Goal: Task Accomplishment & Management: Use online tool/utility

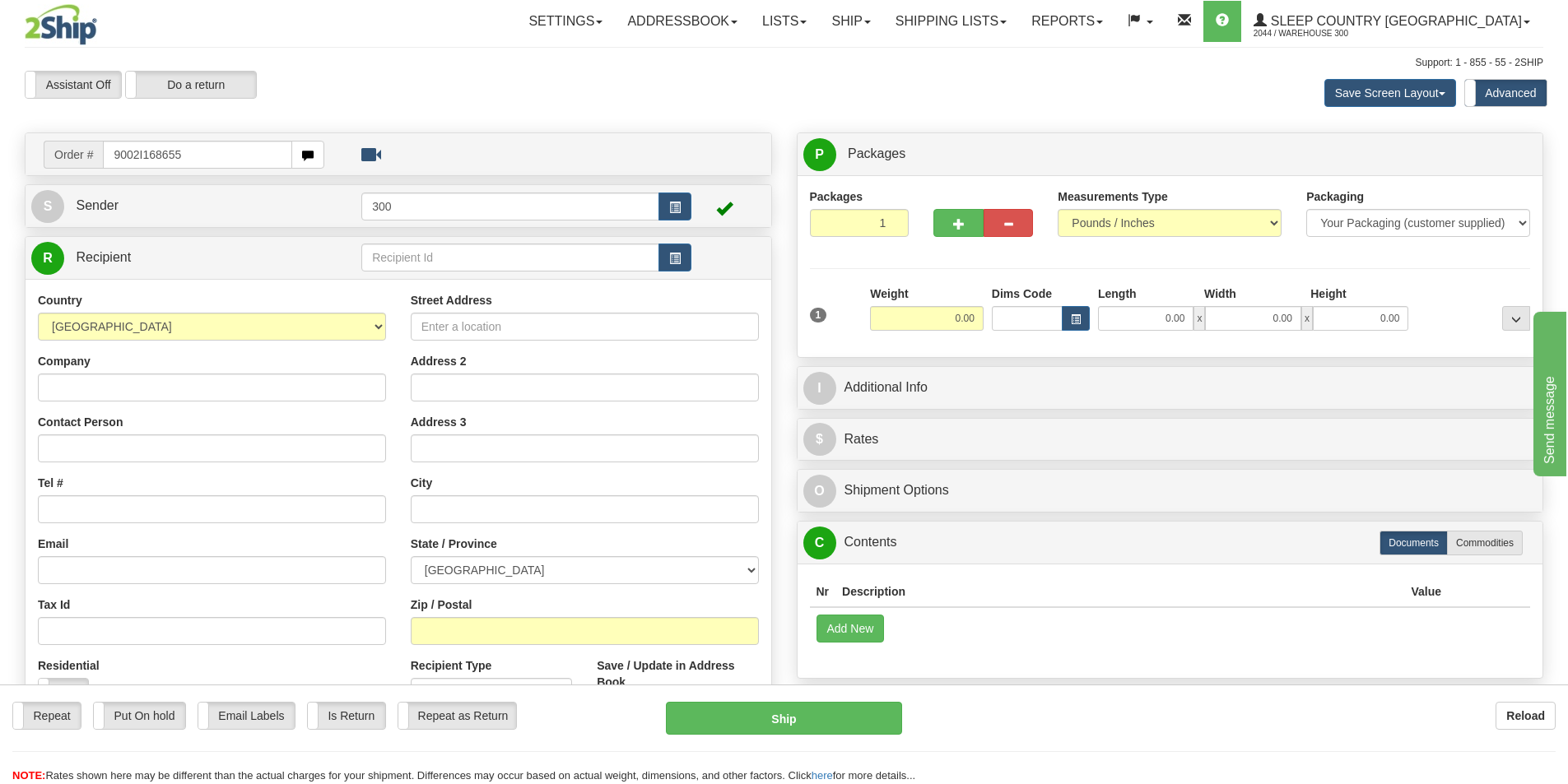
type input "9002I168655"
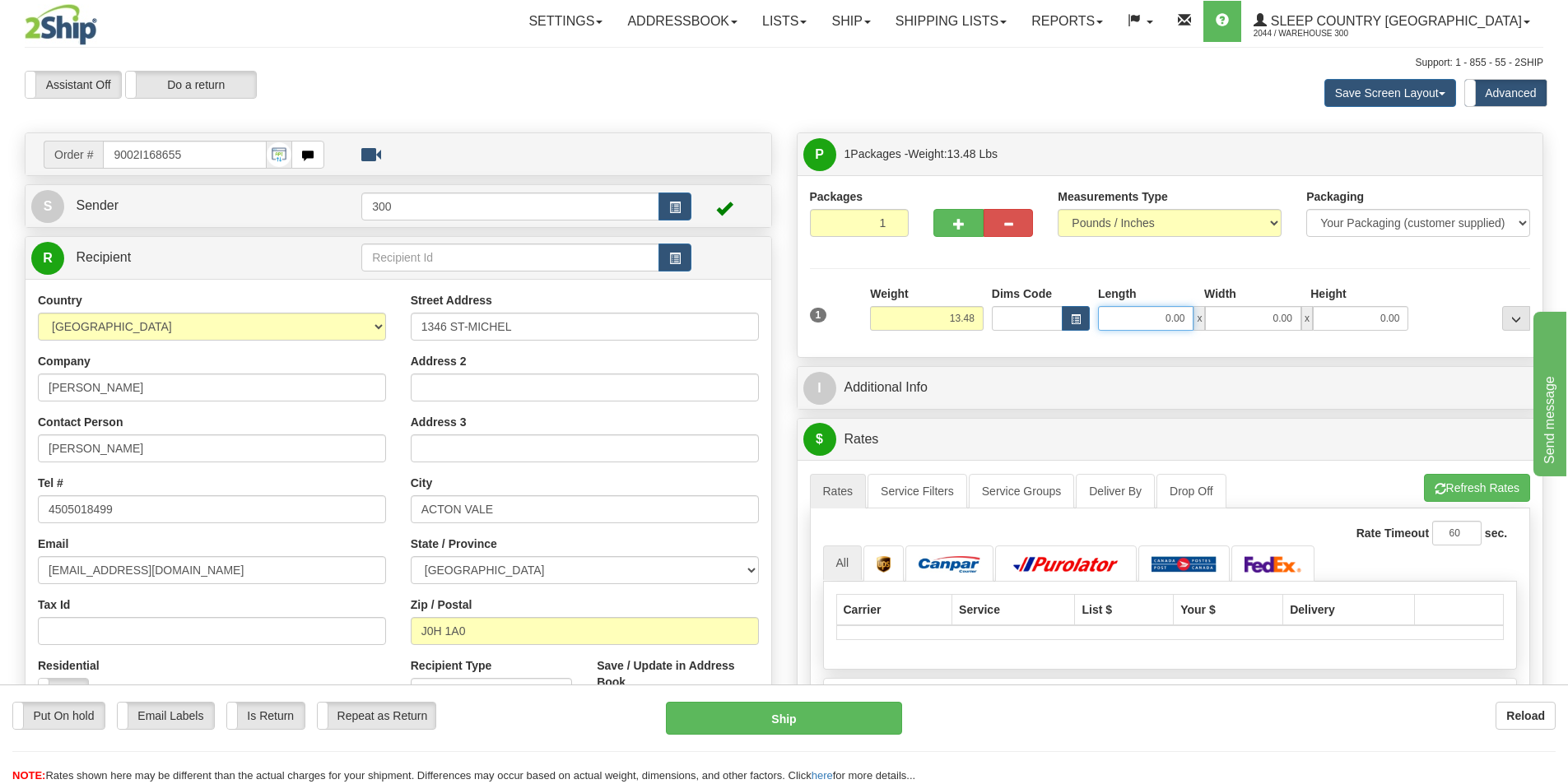
click at [1138, 322] on input "0.00" at bounding box center [1146, 317] width 96 height 25
type input "13.00"
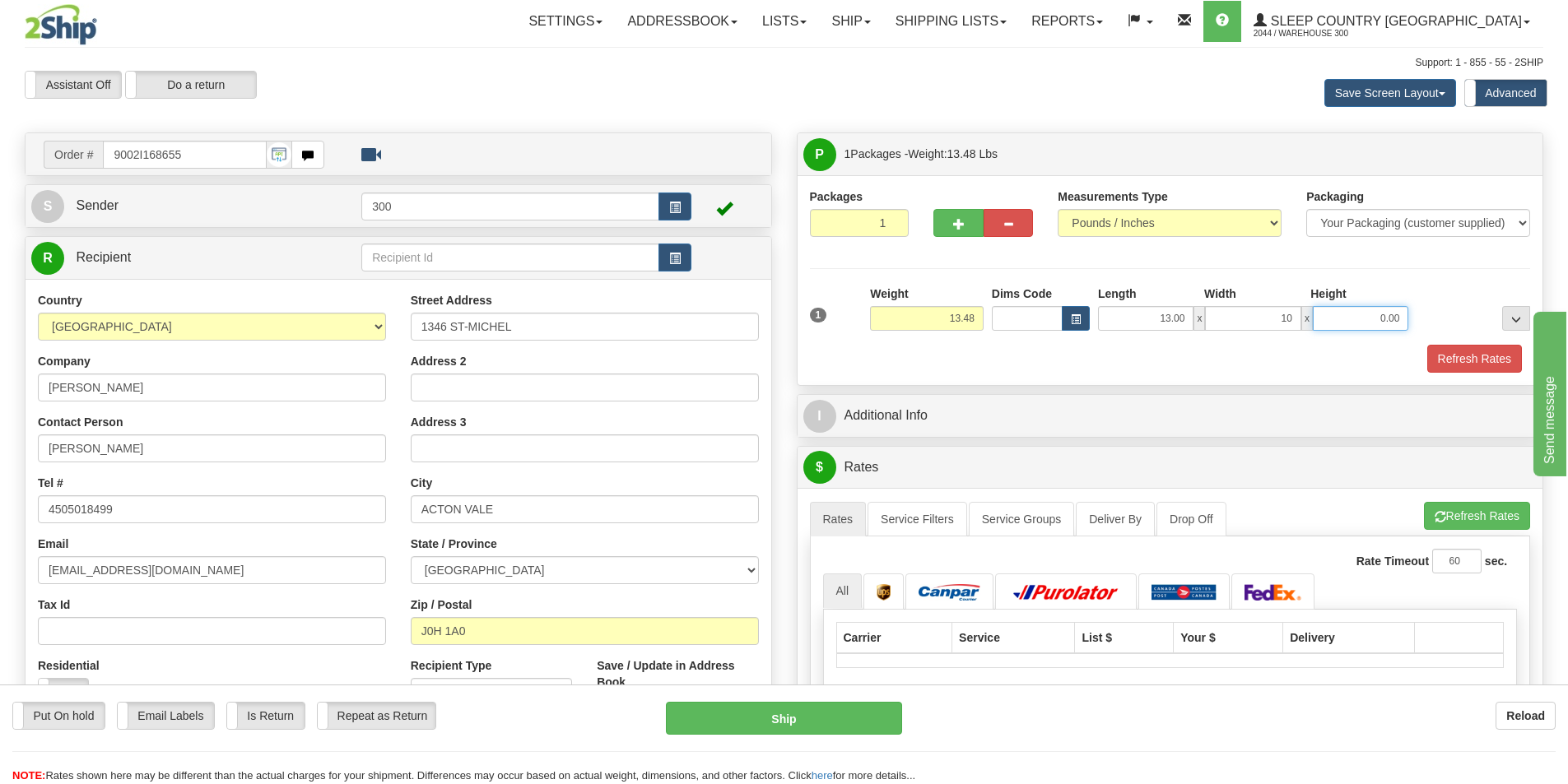
type input "10.00"
click at [1487, 351] on button "Refresh Rates" at bounding box center [1475, 359] width 95 height 28
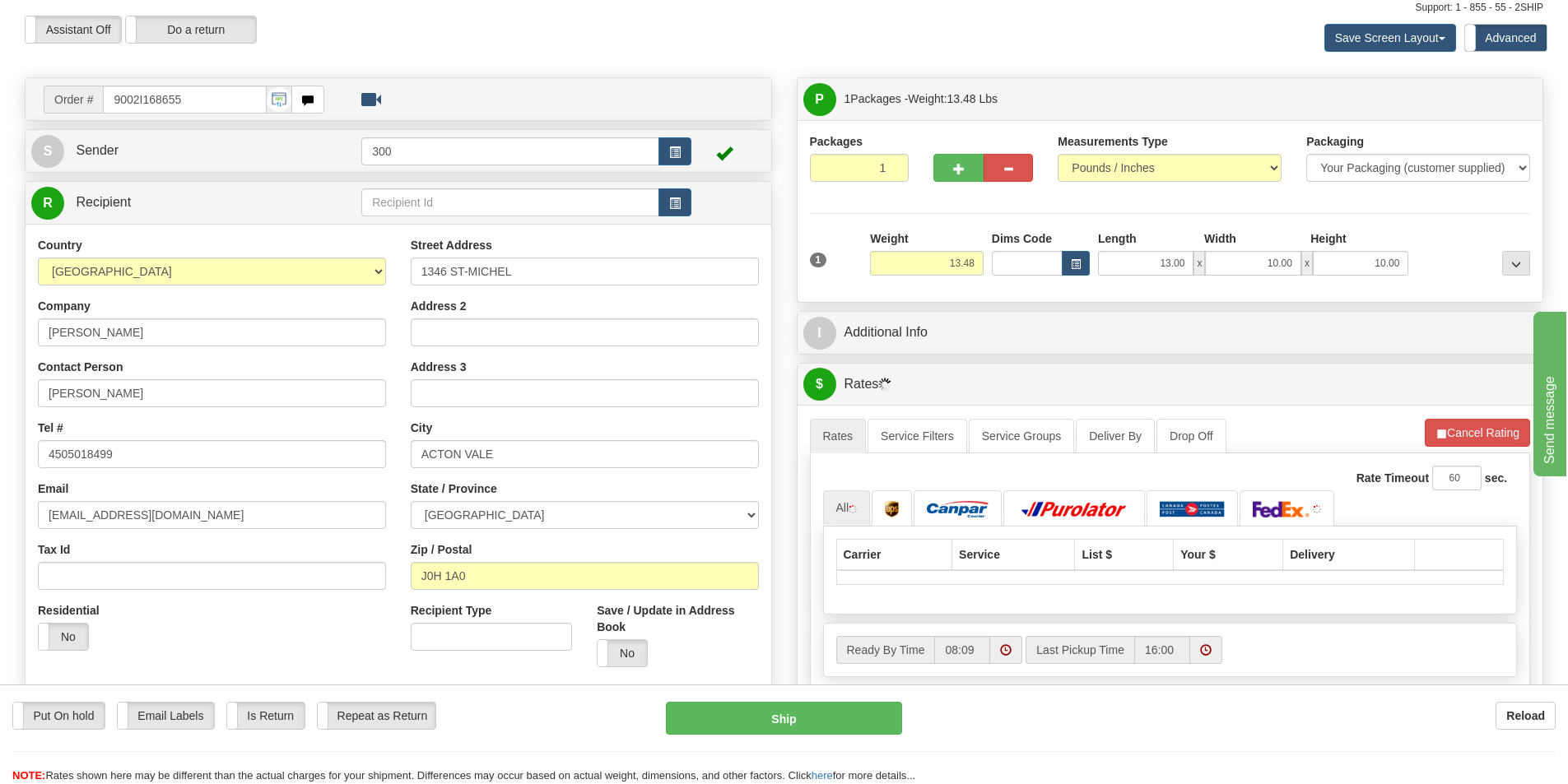
scroll to position [82, 0]
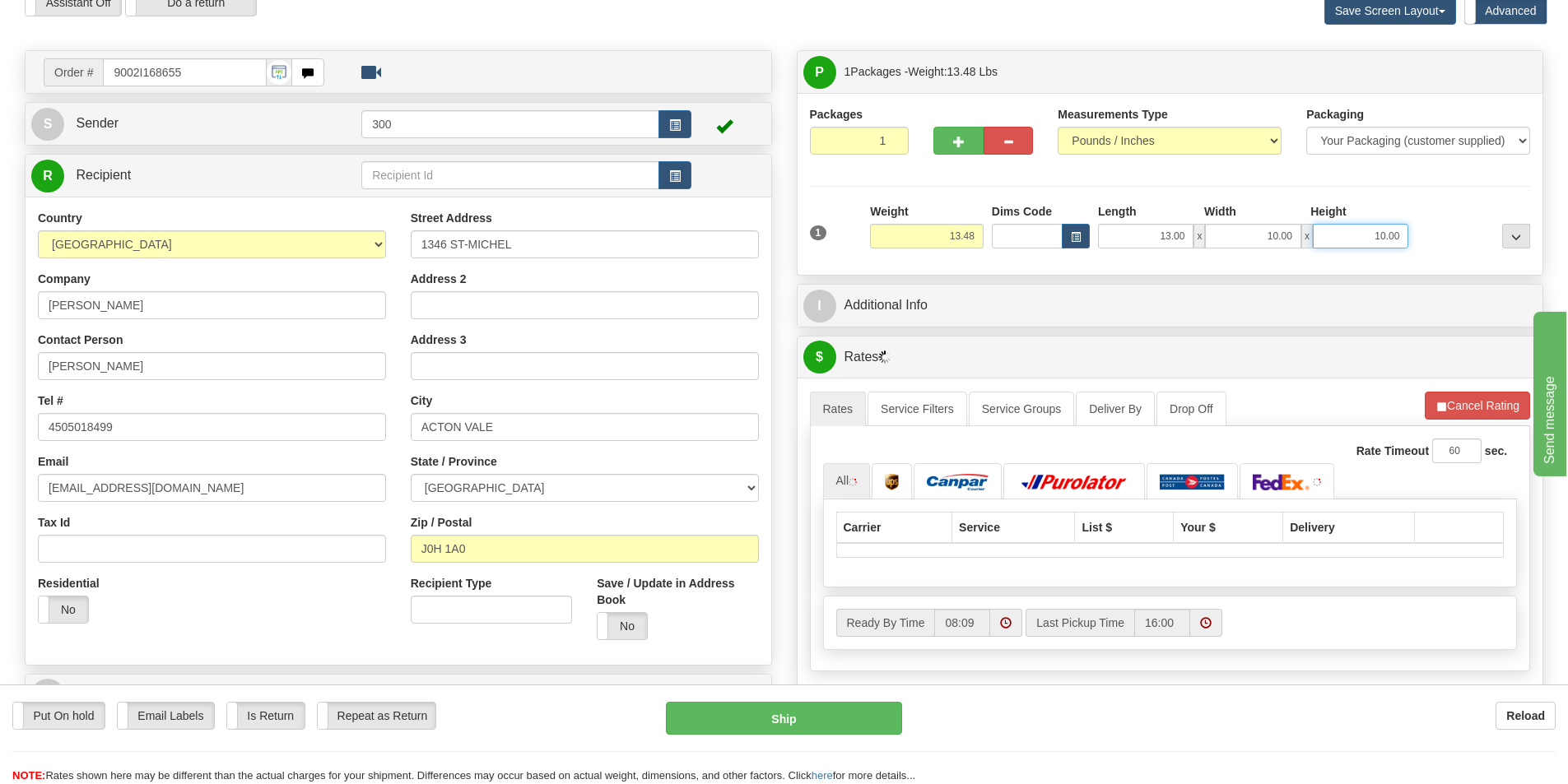
click at [1341, 239] on input "10.00" at bounding box center [1360, 235] width 96 height 25
click at [1208, 270] on div "Packages 1 1 Measurements Type" at bounding box center [1170, 184] width 746 height 182
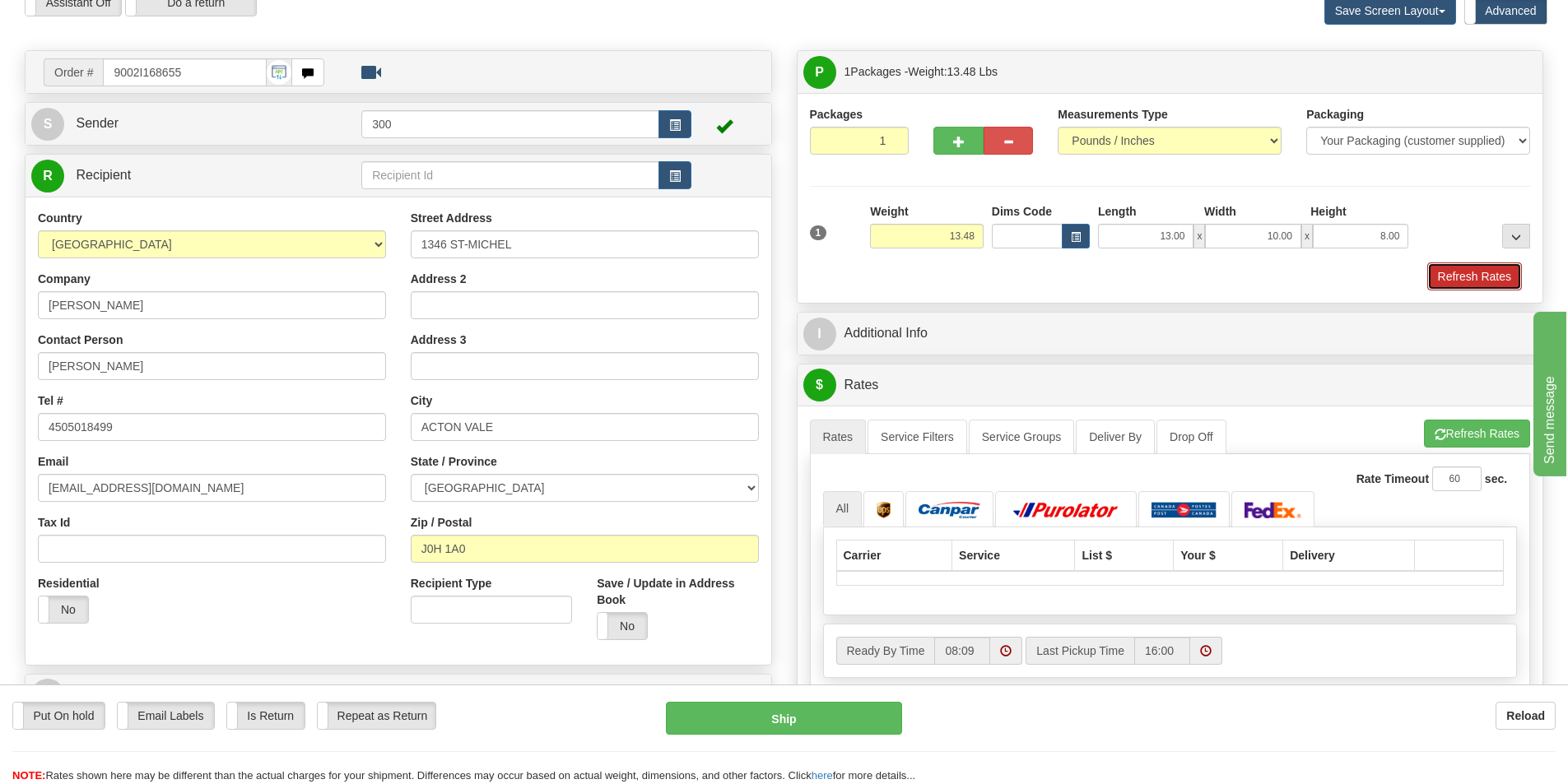
click at [1466, 290] on button "Refresh Rates" at bounding box center [1475, 276] width 95 height 28
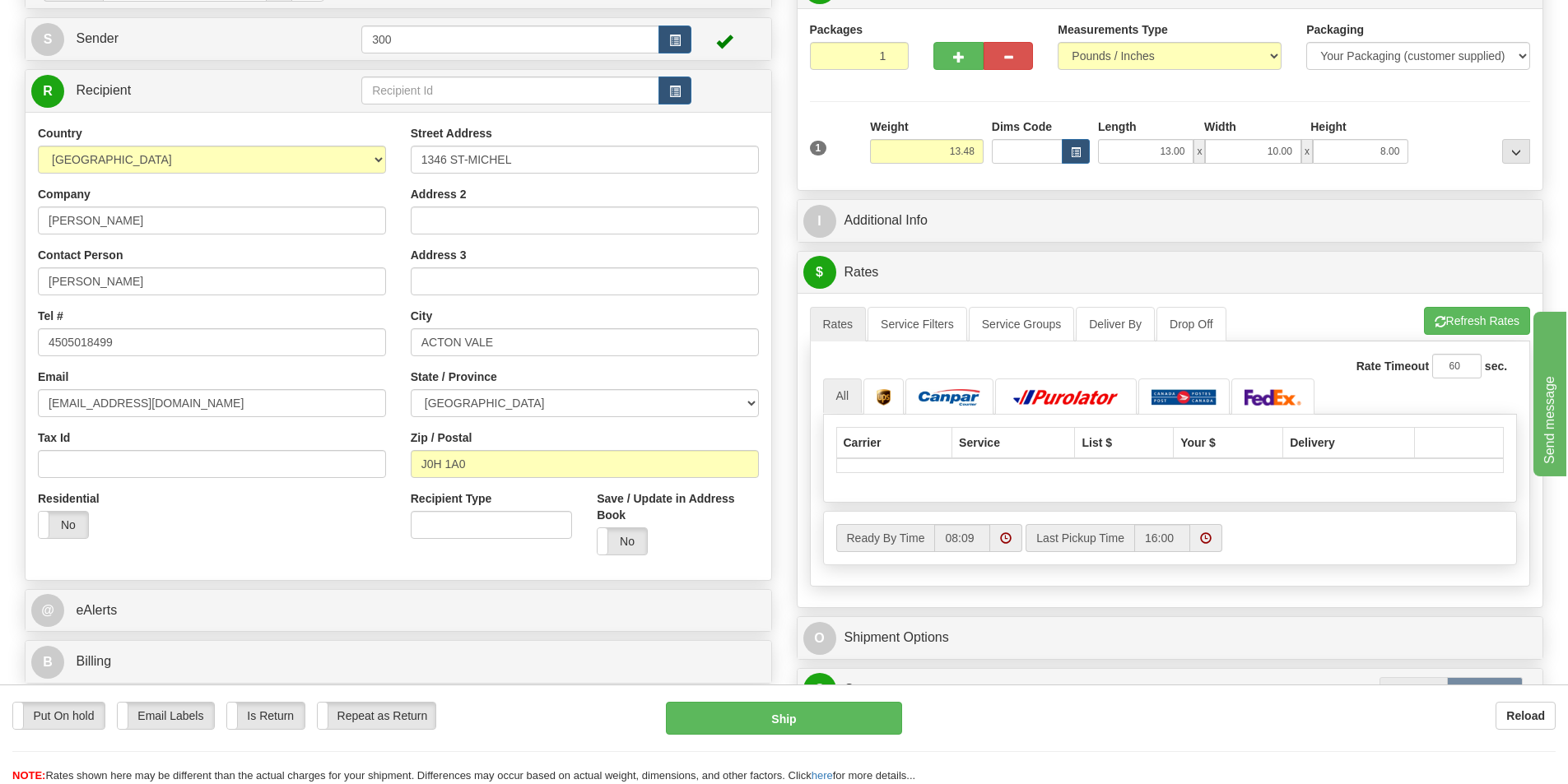
scroll to position [247, 0]
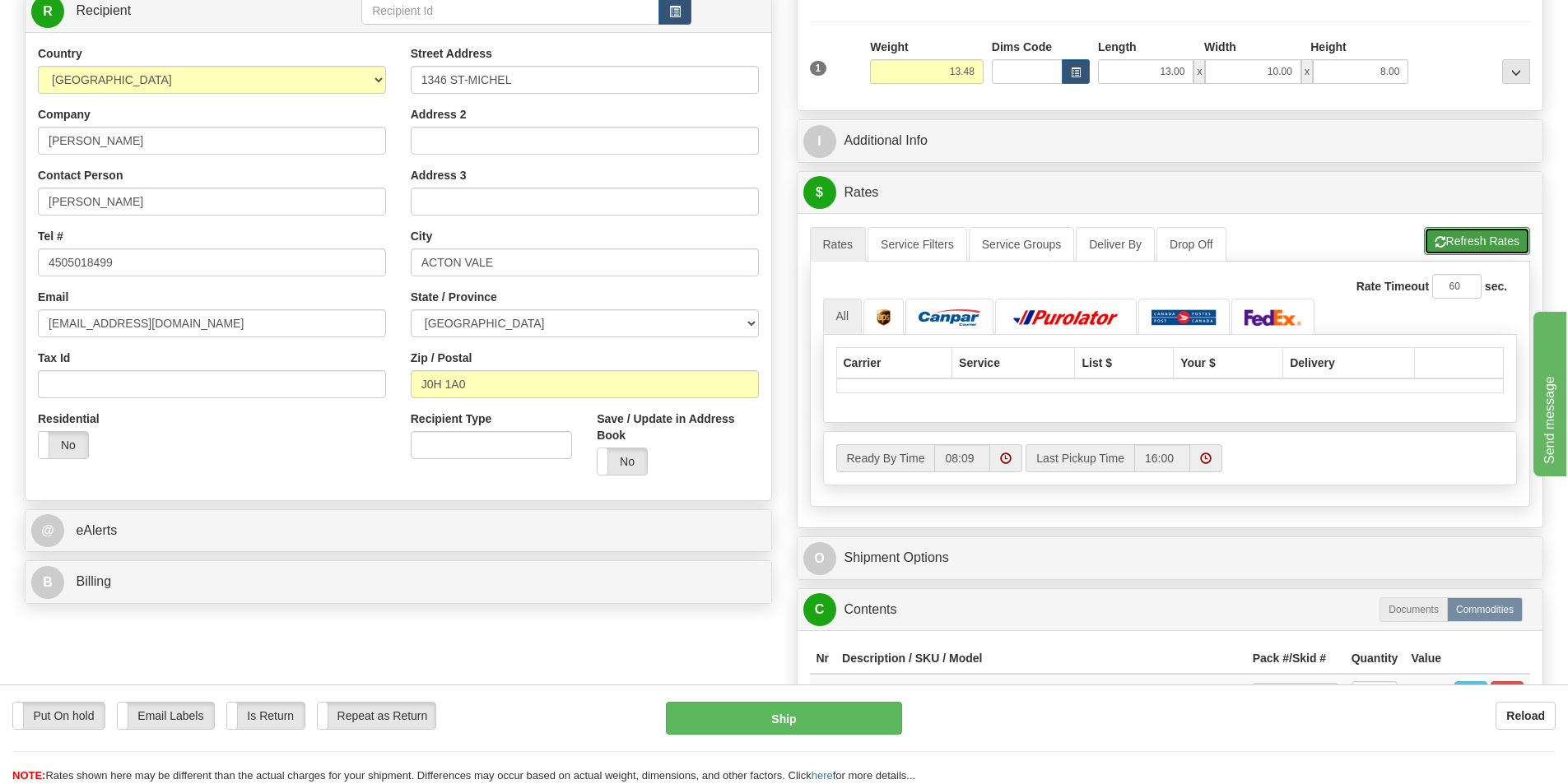
click at [1451, 245] on button "Refresh Rates" at bounding box center [1476, 241] width 106 height 28
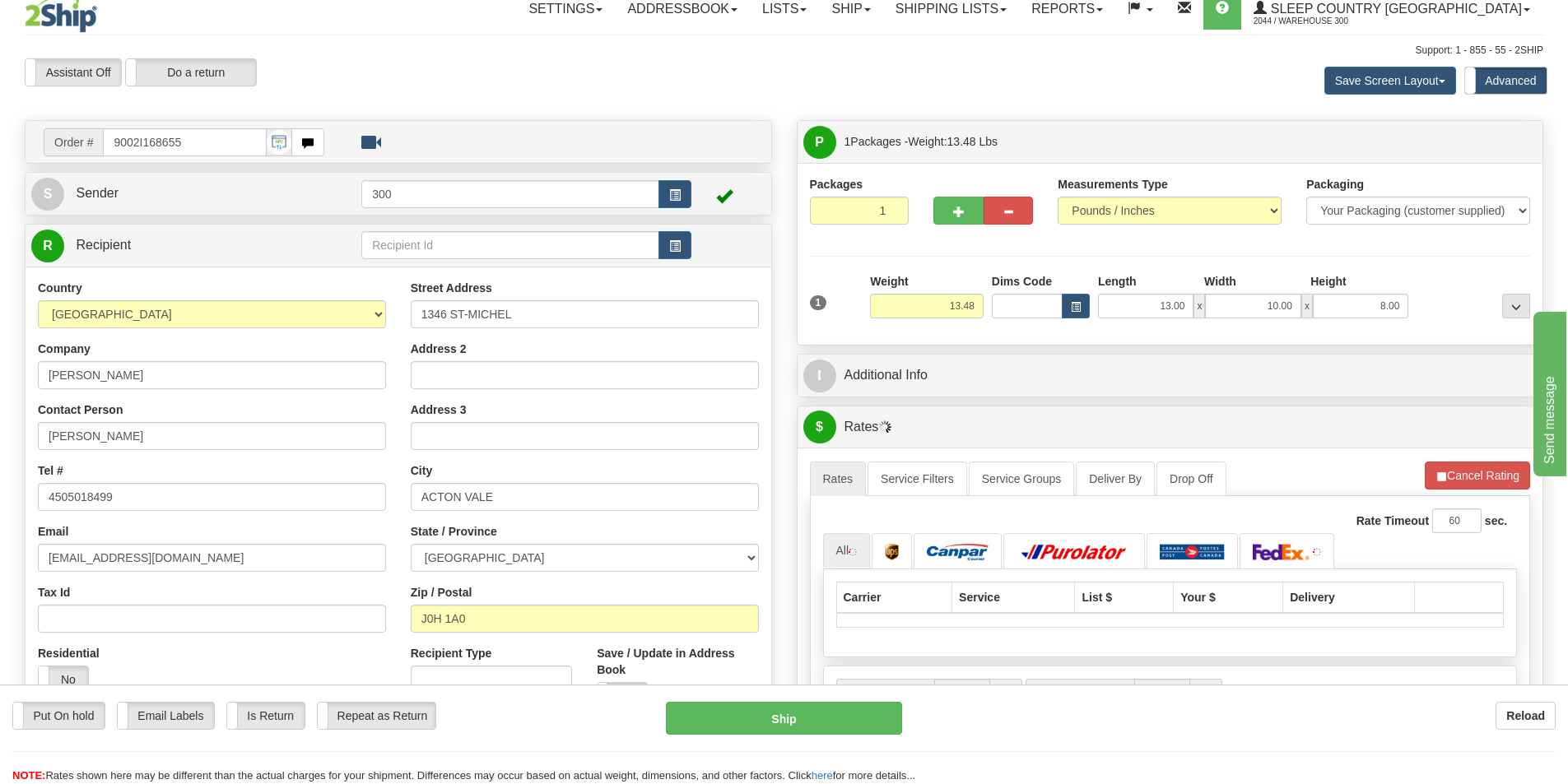
scroll to position [164, 0]
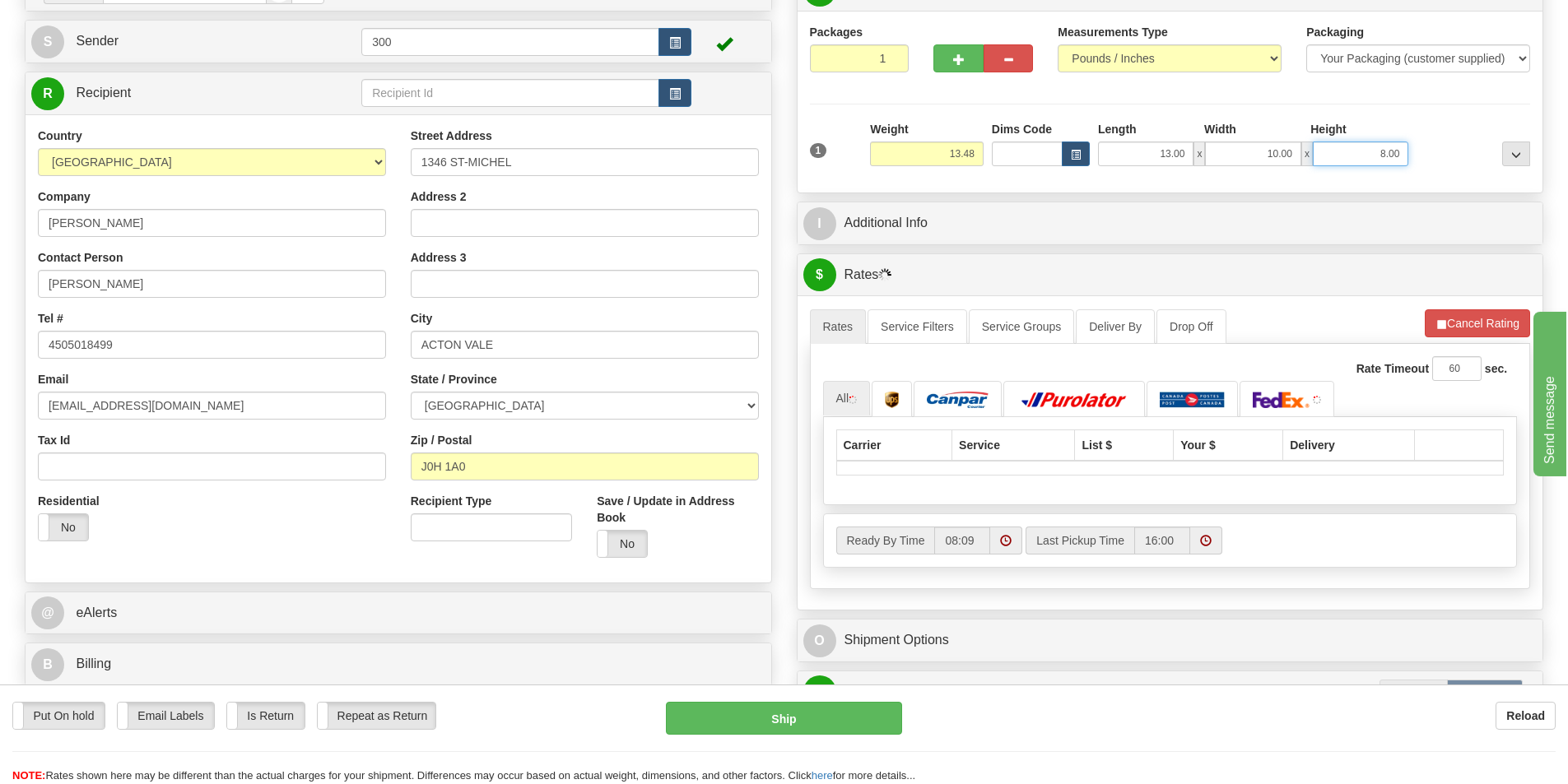
click at [1371, 151] on input "8.00" at bounding box center [1360, 153] width 96 height 25
type input "5.00"
click at [1246, 153] on input "10.00" at bounding box center [1252, 153] width 96 height 25
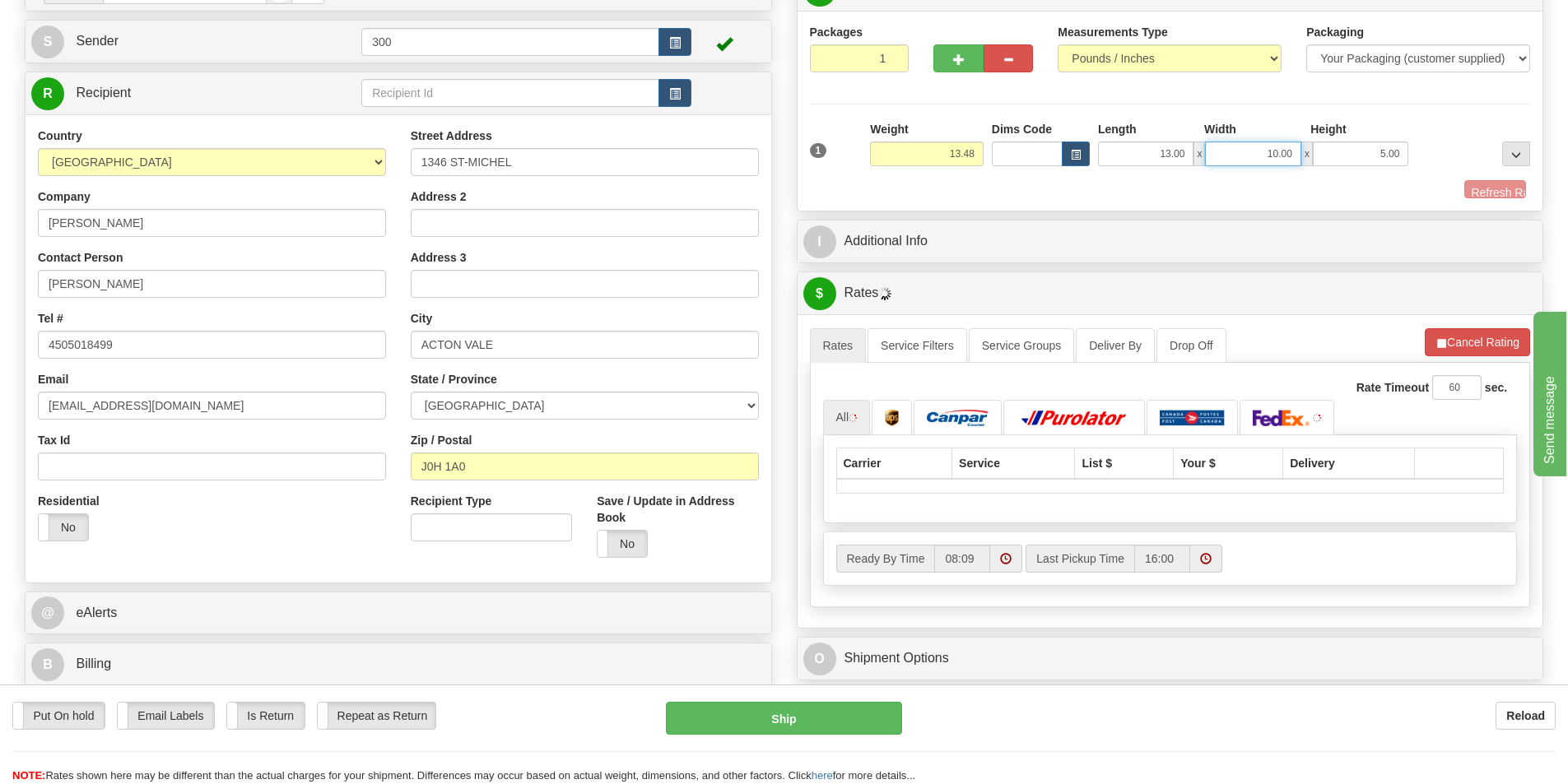
drag, startPoint x: 1246, startPoint y: 153, endPoint x: 1244, endPoint y: 144, distance: 9.2
click at [1246, 152] on input "10.00" at bounding box center [1252, 153] width 96 height 25
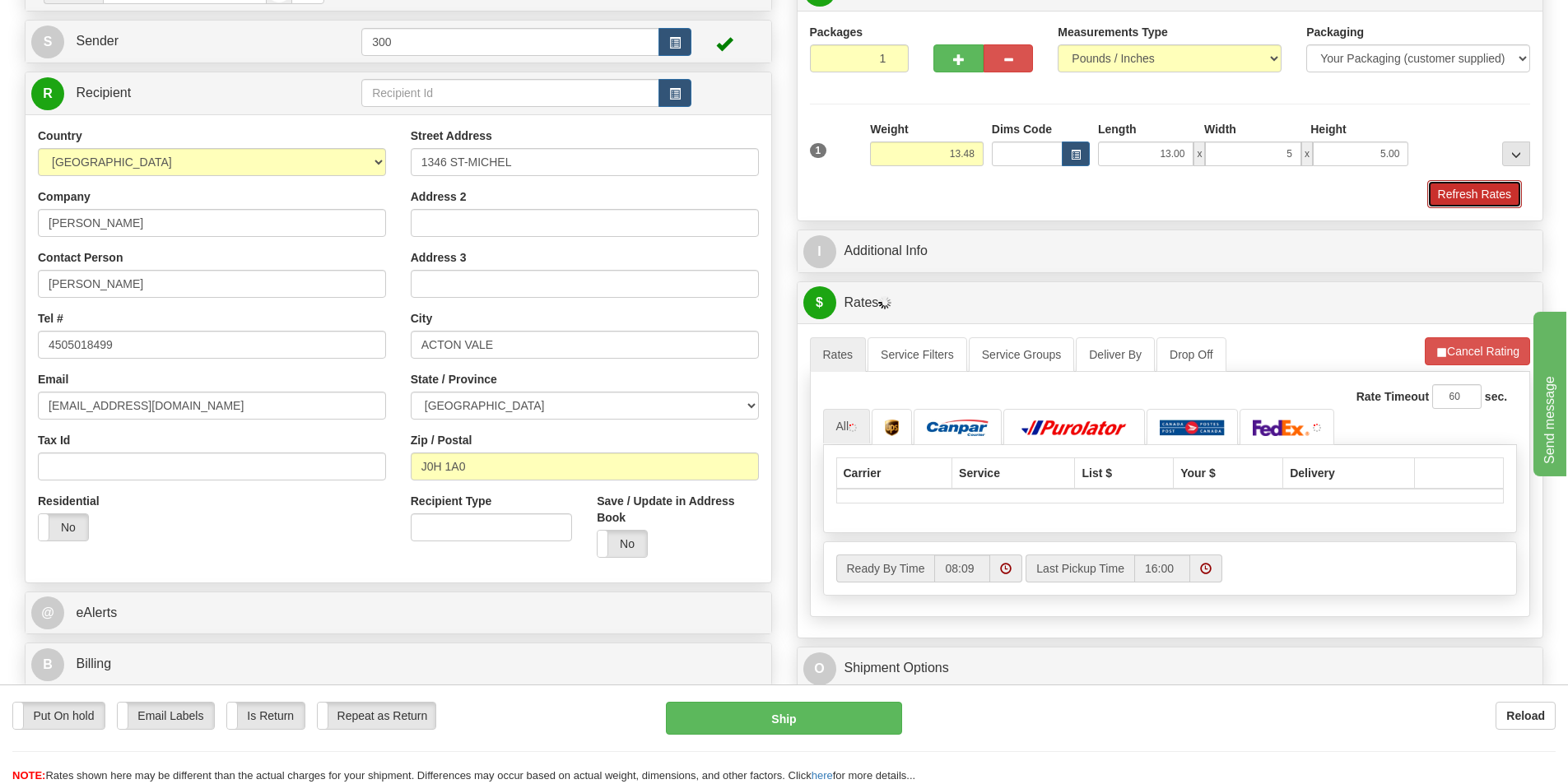
type input "5.00"
click at [1448, 184] on button "Refresh Rates" at bounding box center [1475, 194] width 95 height 28
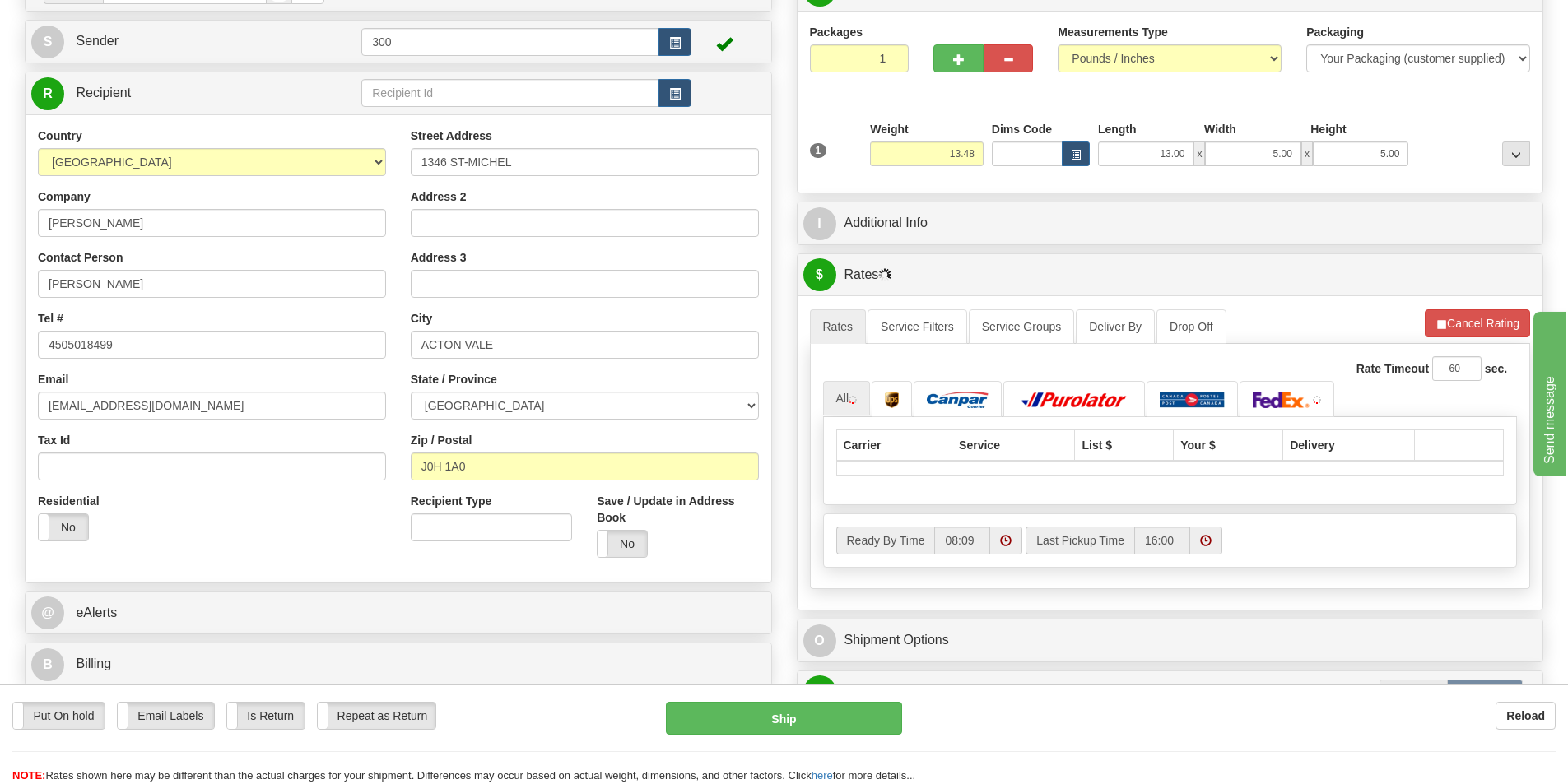
scroll to position [0, 0]
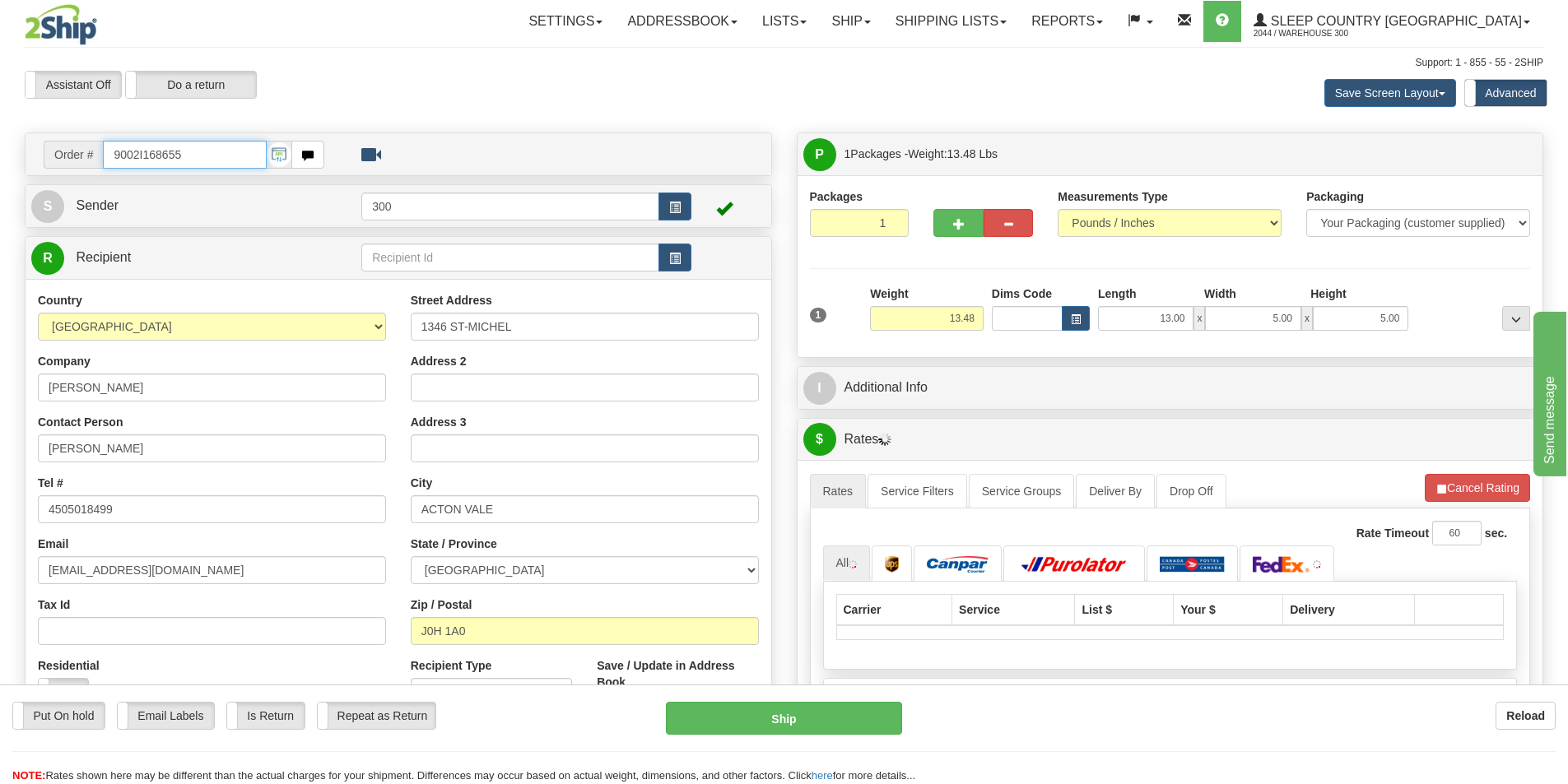
click at [214, 163] on input "9002I168655" at bounding box center [185, 154] width 164 height 28
type input "9000i169207"
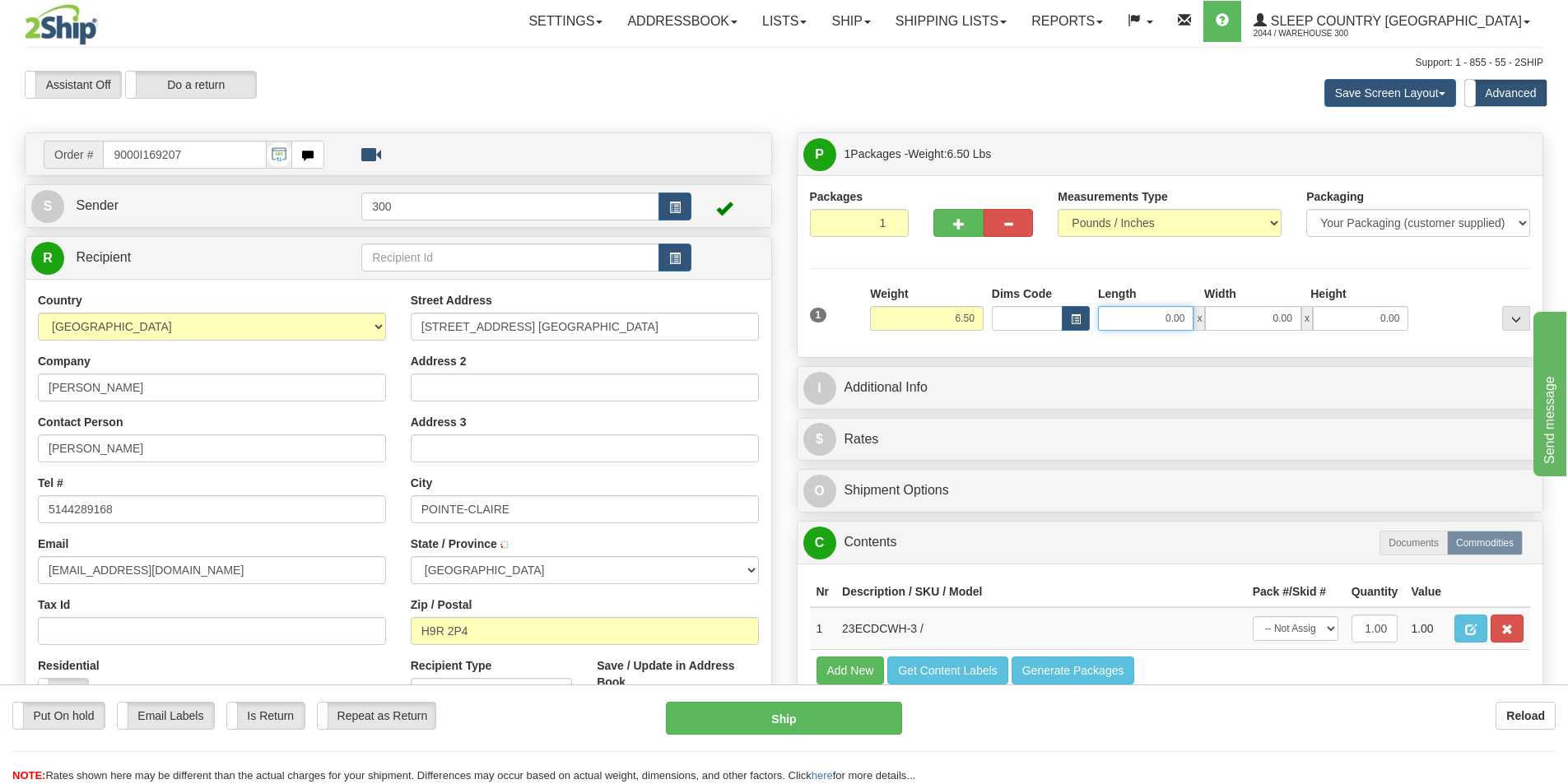
click at [1128, 316] on input "0.00" at bounding box center [1146, 317] width 96 height 25
type input "13.00"
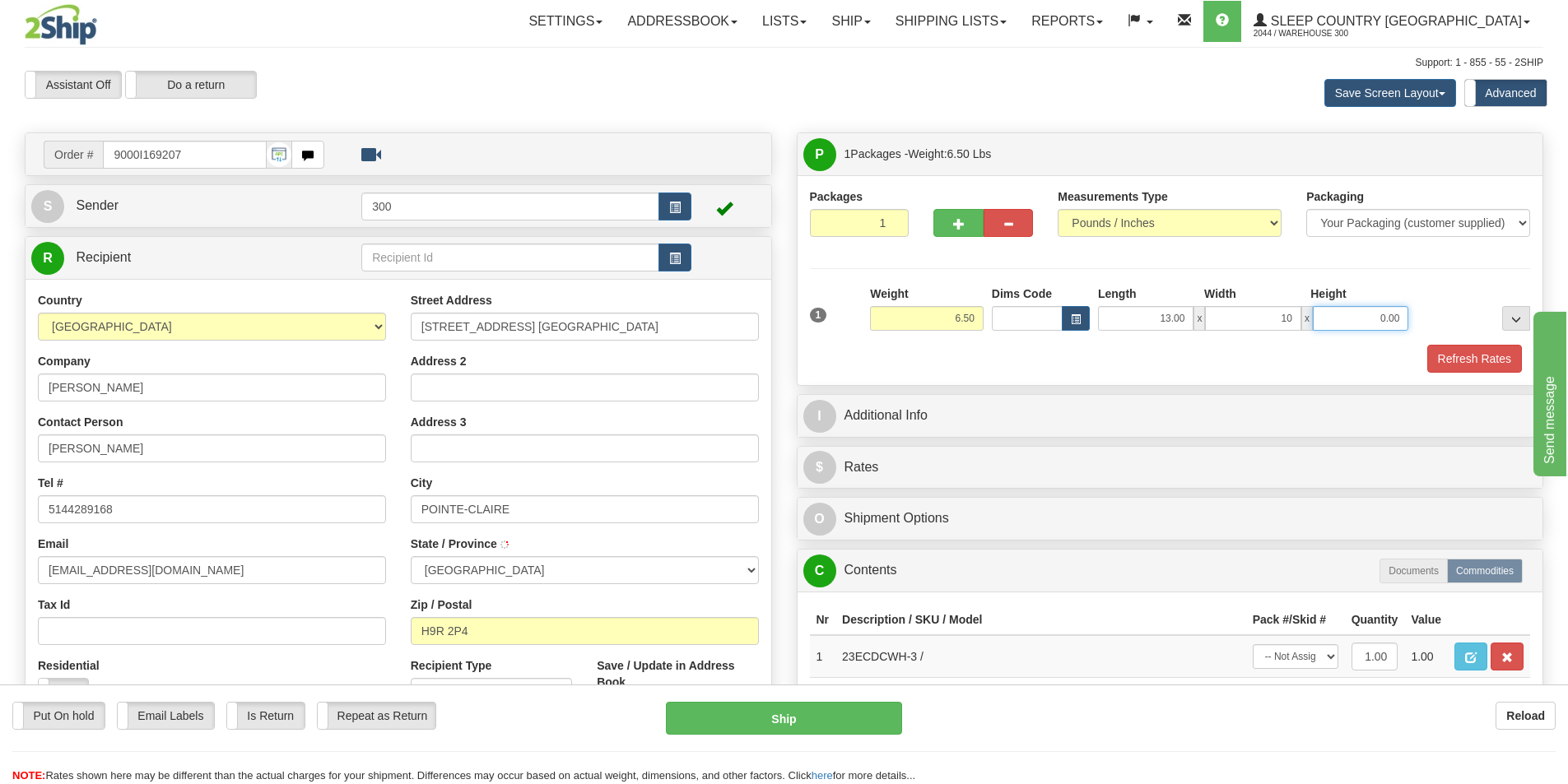
type input "10.00"
type input "5.00"
click at [1508, 349] on button "Refresh Rates" at bounding box center [1475, 359] width 95 height 28
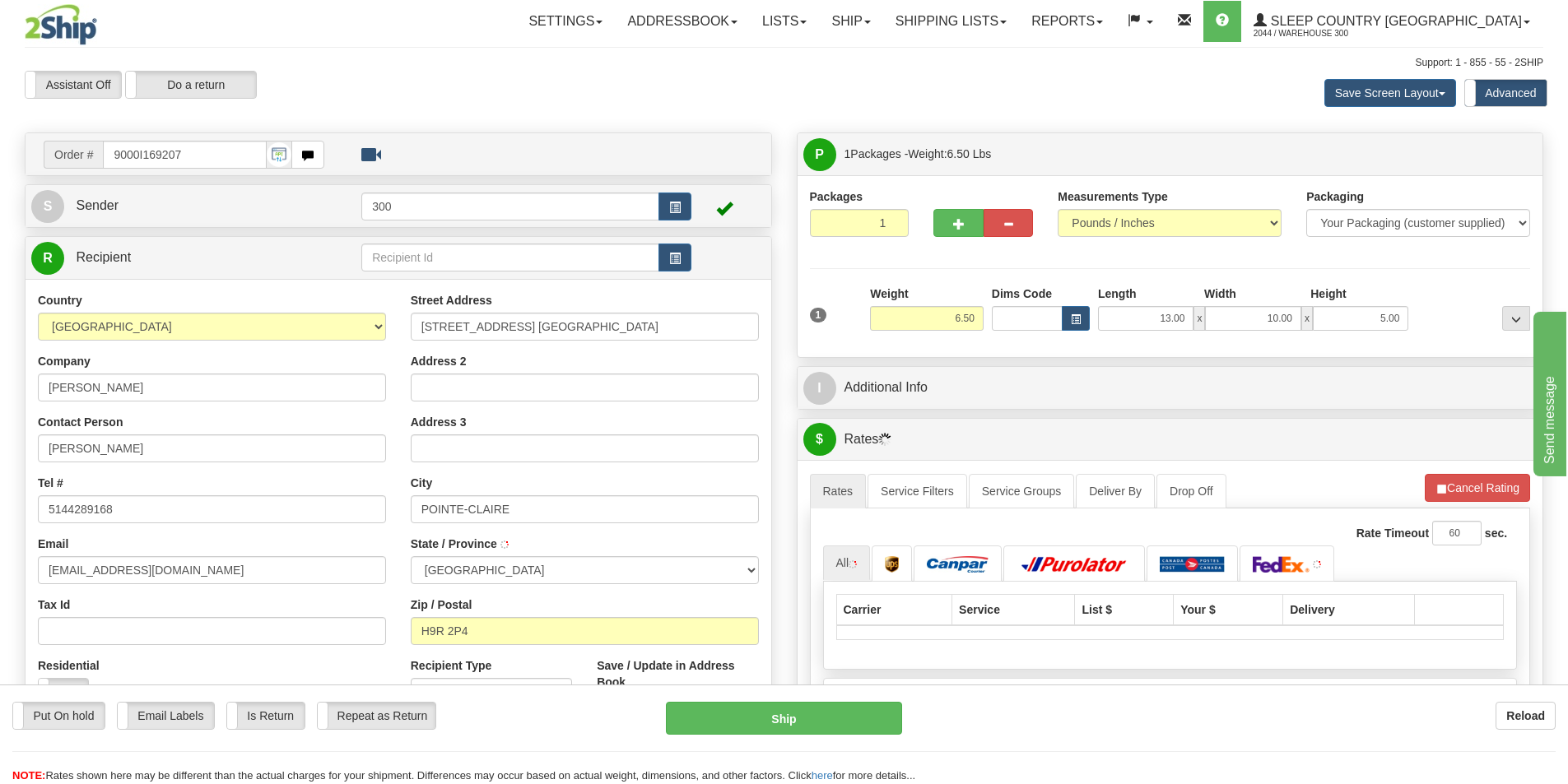
drag, startPoint x: 1310, startPoint y: 362, endPoint x: 1257, endPoint y: 364, distance: 53.0
click at [1257, 364] on div "P Packages 1 Packages - Weight: 6.50 Lbs Shipment Level Shipm. Package Level Pa…" at bounding box center [1170, 613] width 772 height 962
click at [1415, 22] on span "Sleep Country [GEOGRAPHIC_DATA]" at bounding box center [1394, 21] width 255 height 14
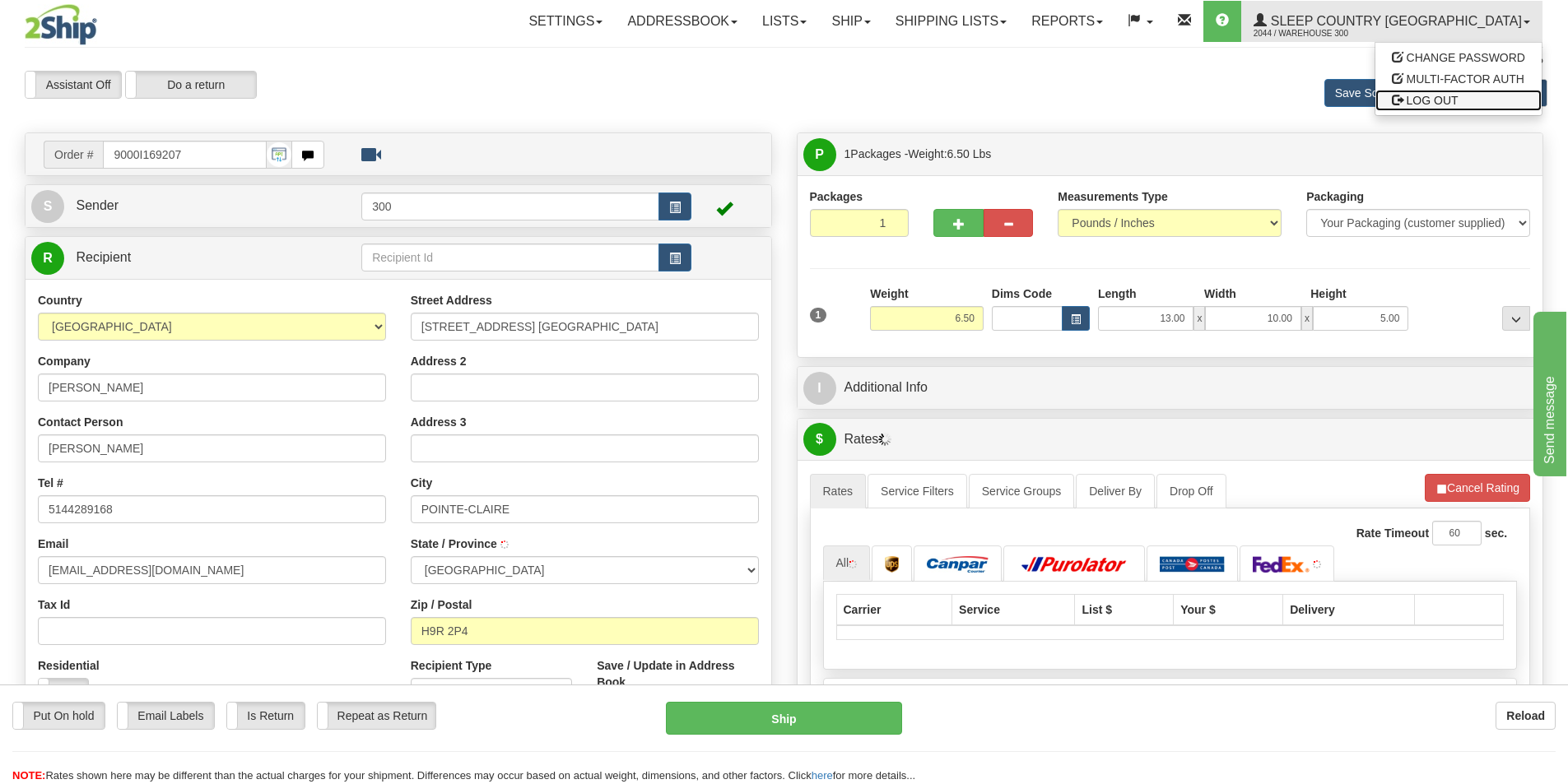
click at [1418, 104] on span "LOG OUT" at bounding box center [1432, 100] width 51 height 13
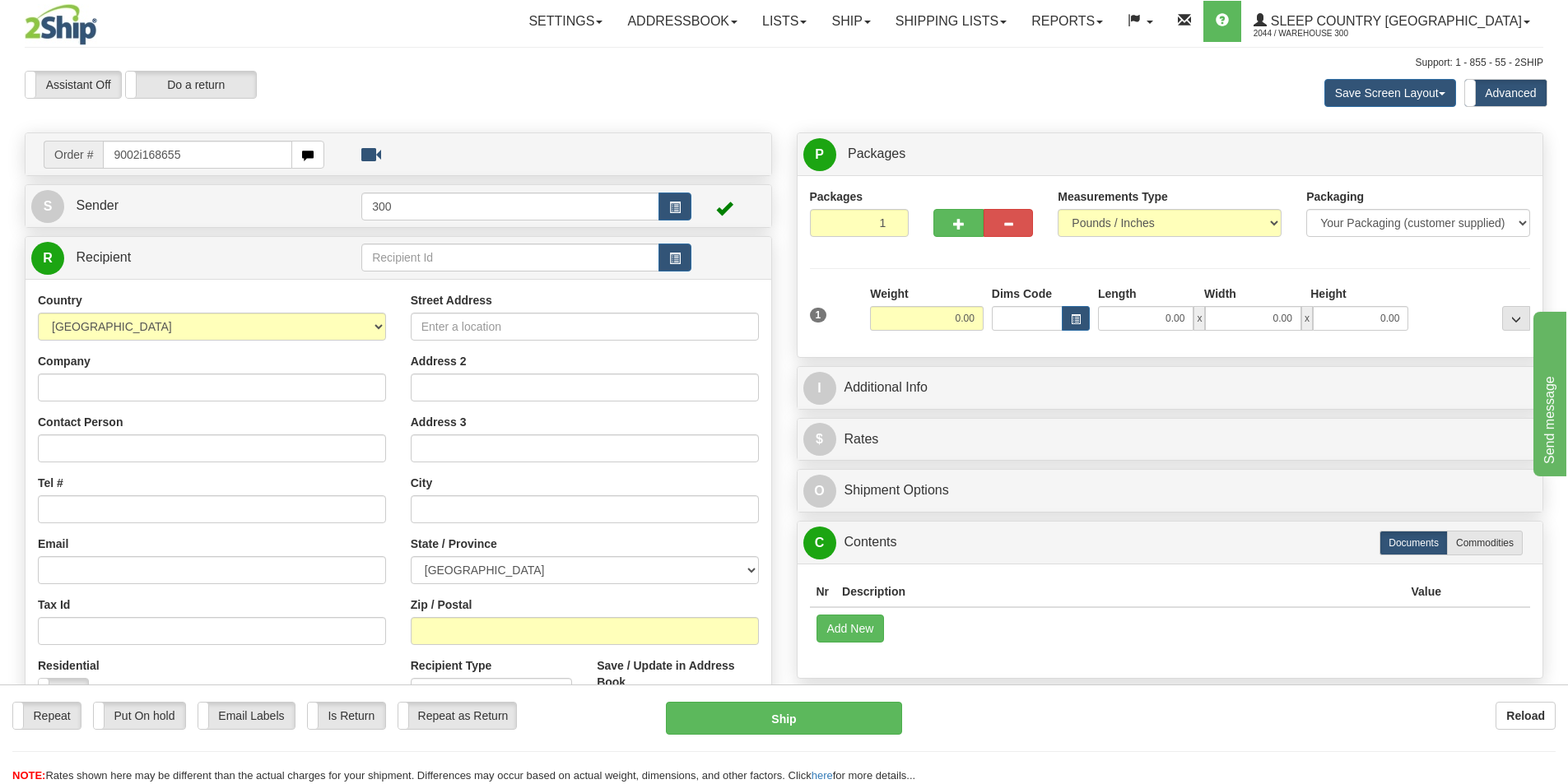
type input "9002i168655"
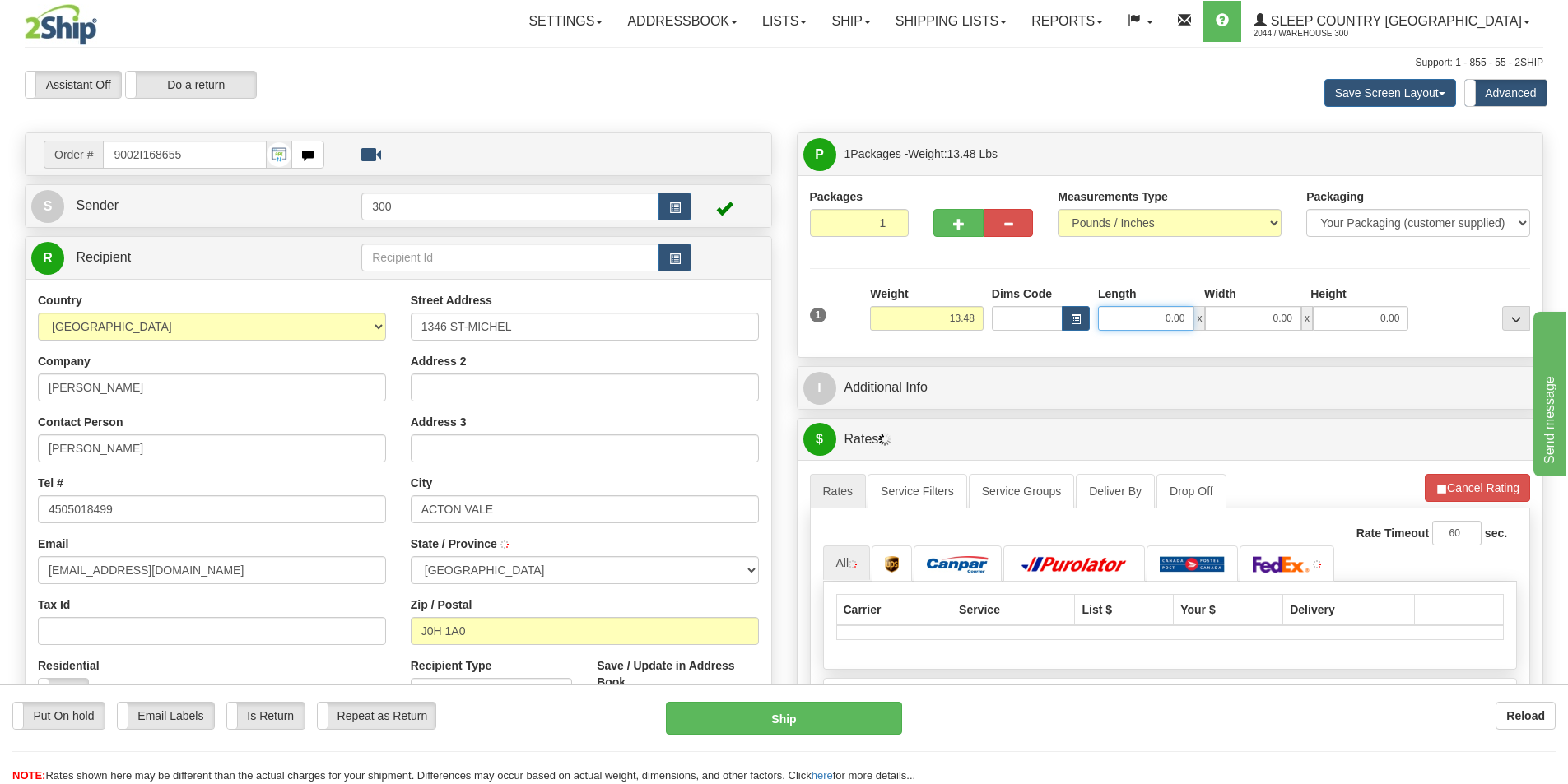
click at [1153, 314] on input "0.00" at bounding box center [1146, 317] width 96 height 25
type input "13.00"
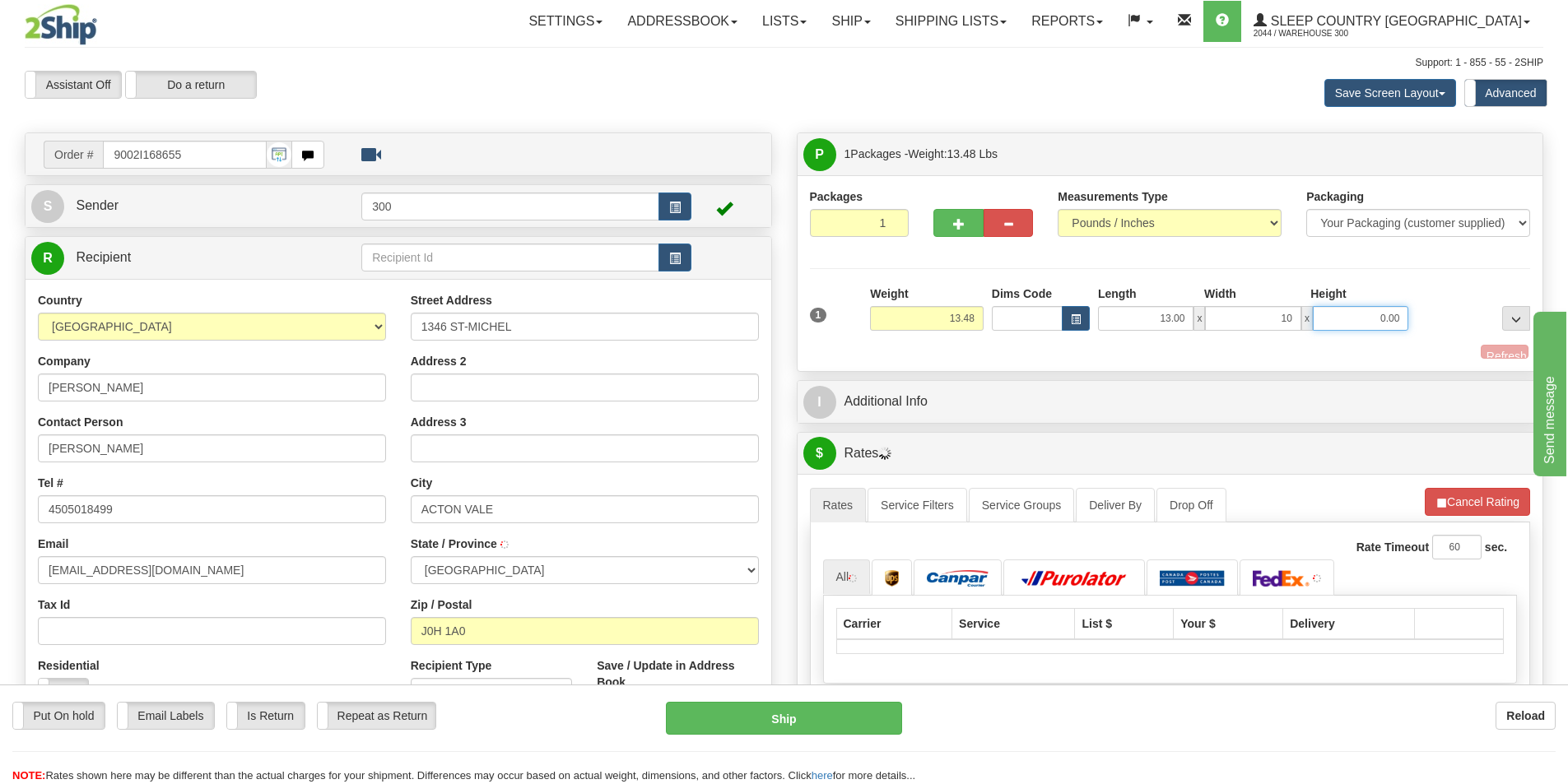
type input "10.00"
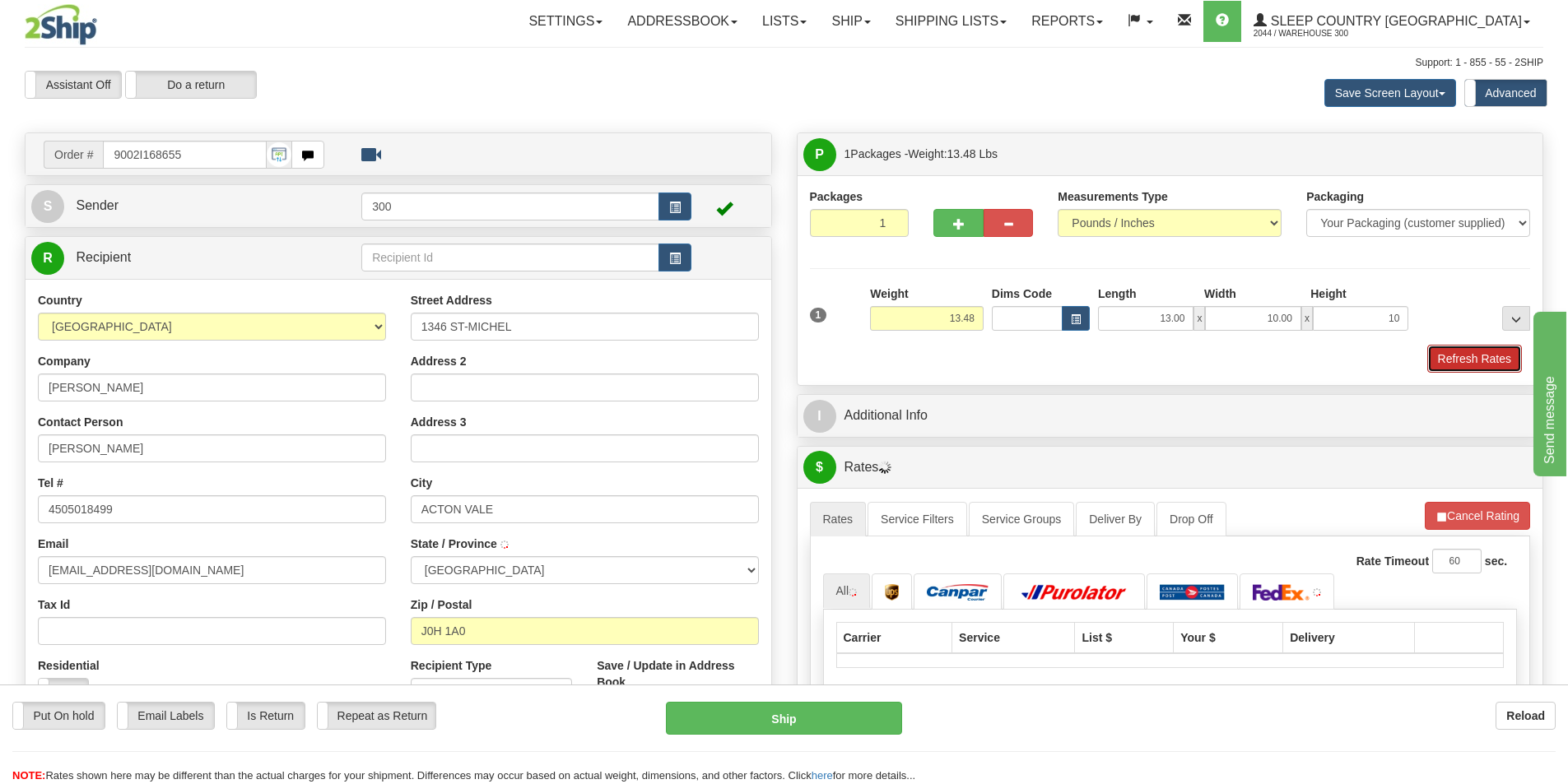
type input "10.00"
click at [1472, 352] on button "Refresh Rates" at bounding box center [1475, 359] width 95 height 28
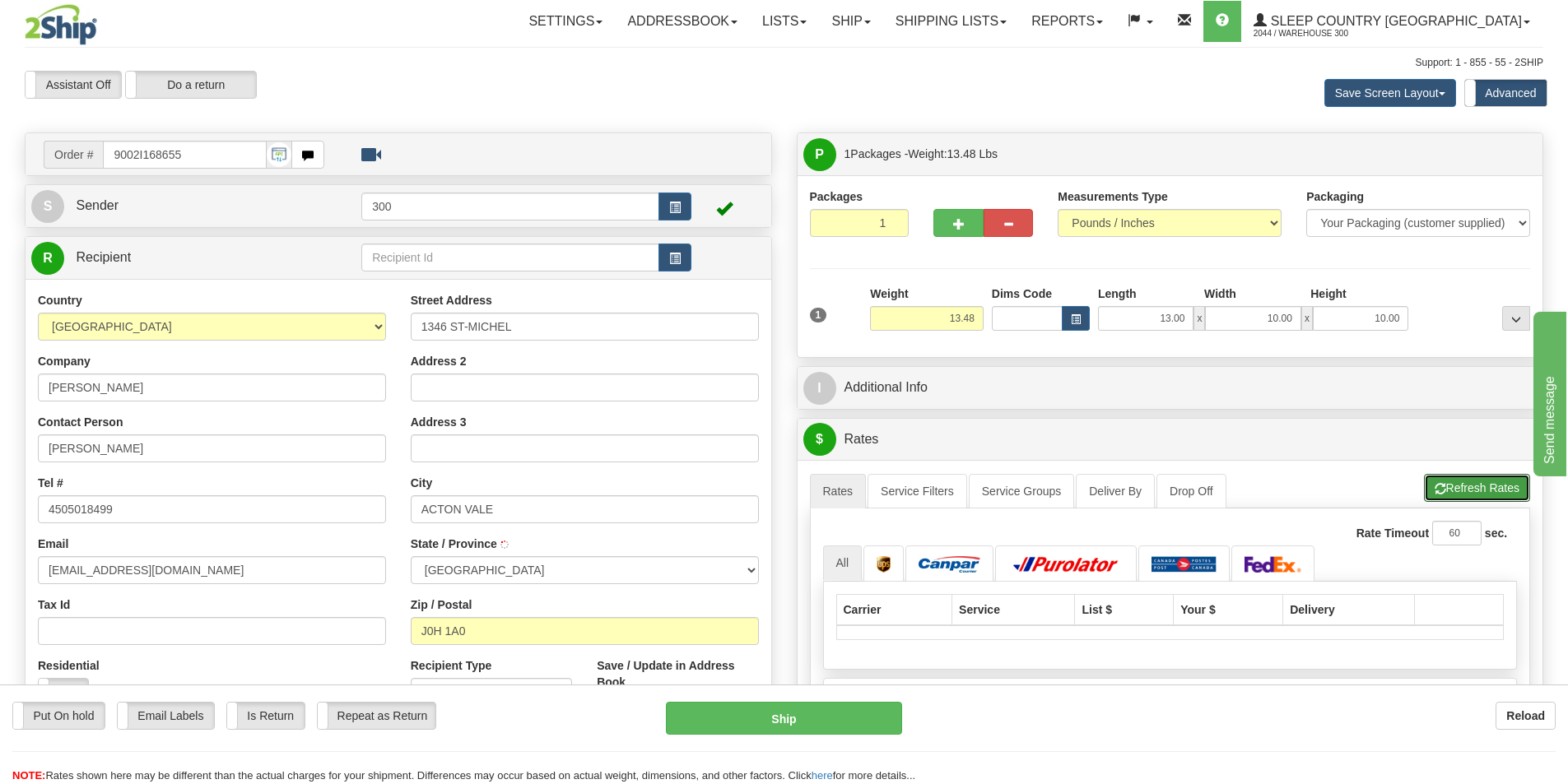
click at [1450, 486] on button "Refresh Rates" at bounding box center [1476, 487] width 106 height 28
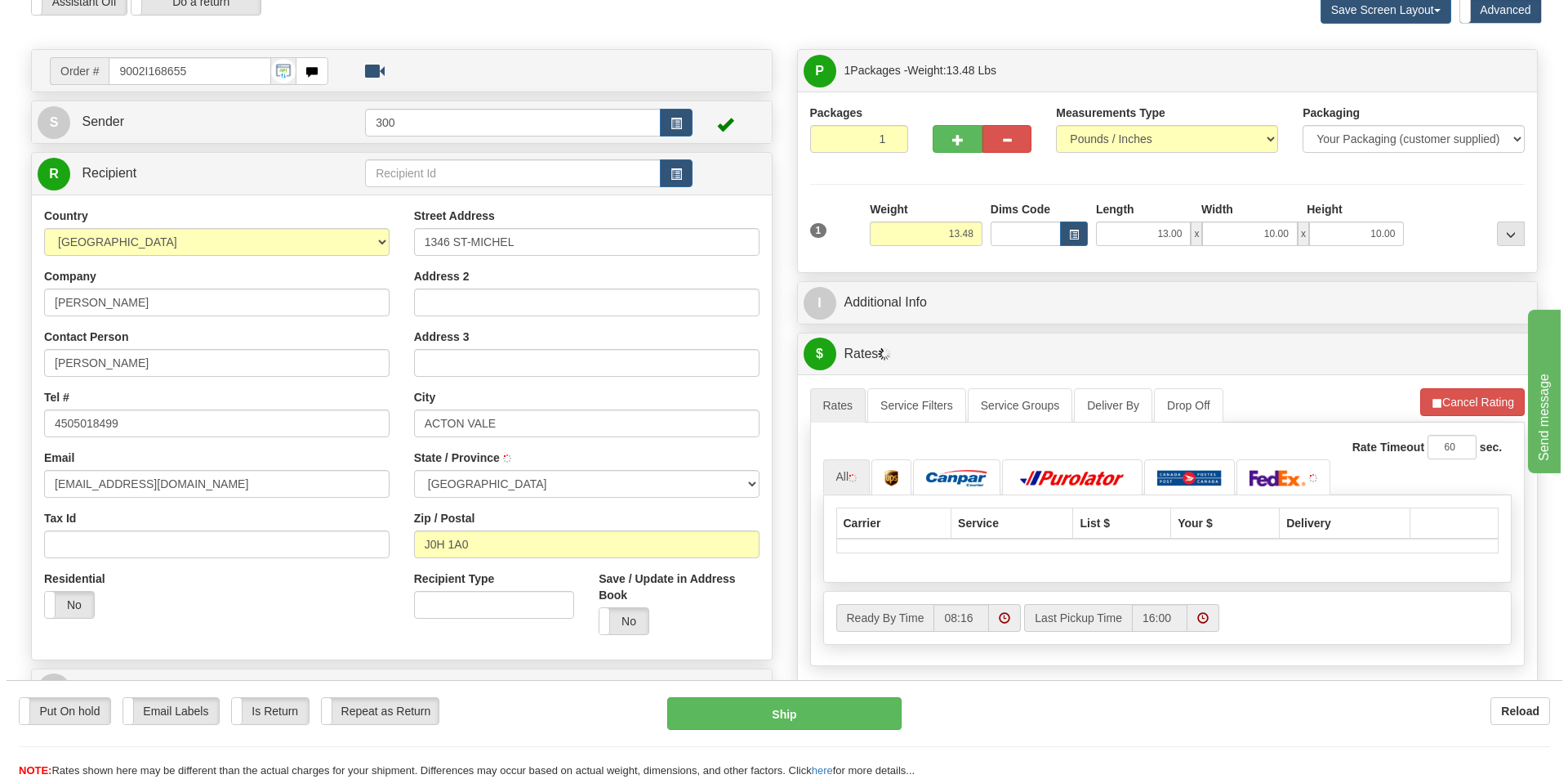
scroll to position [82, 0]
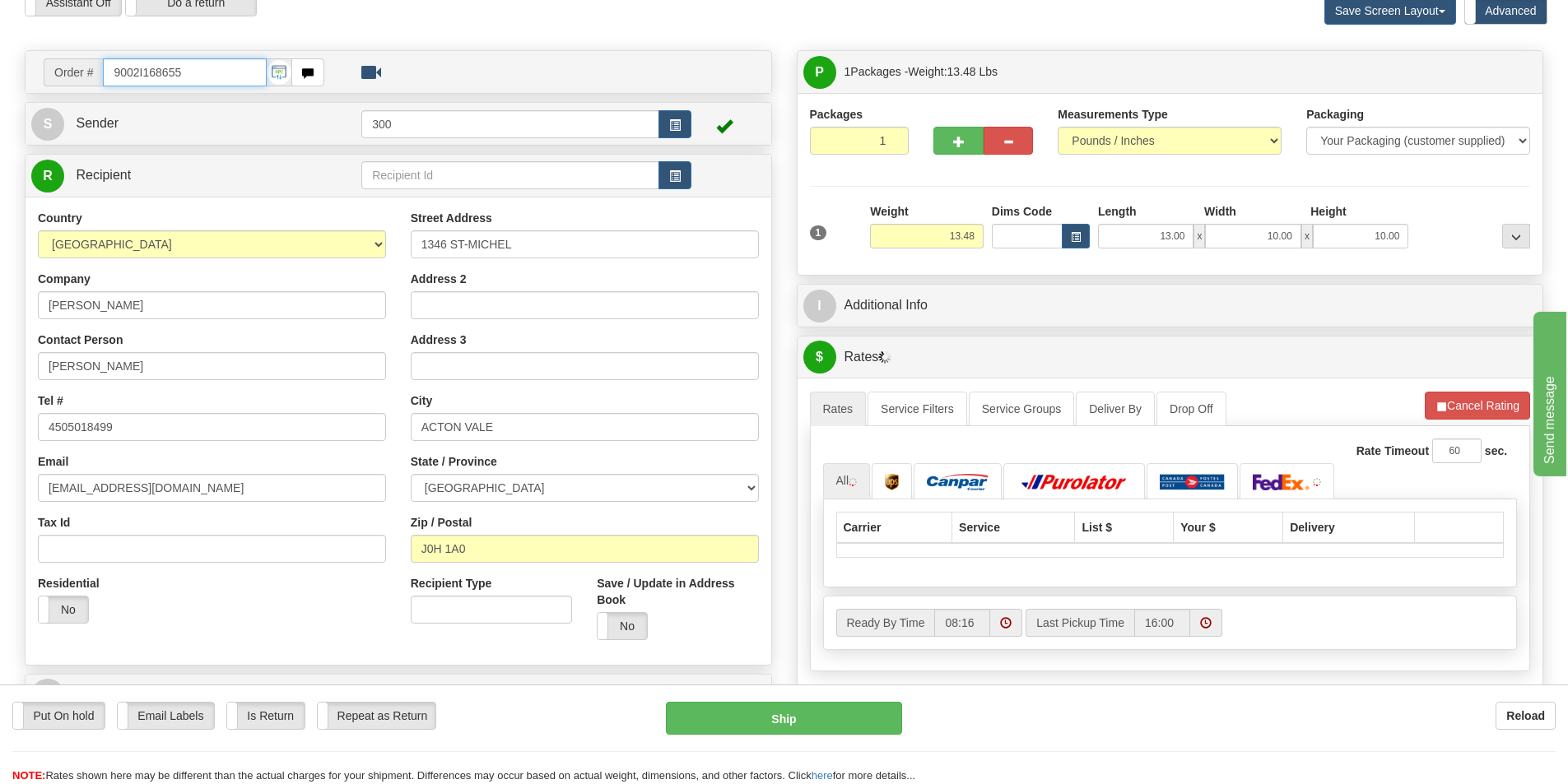
click at [232, 67] on input "9002I168655" at bounding box center [185, 72] width 164 height 28
type input "9002I1686559002I166677"
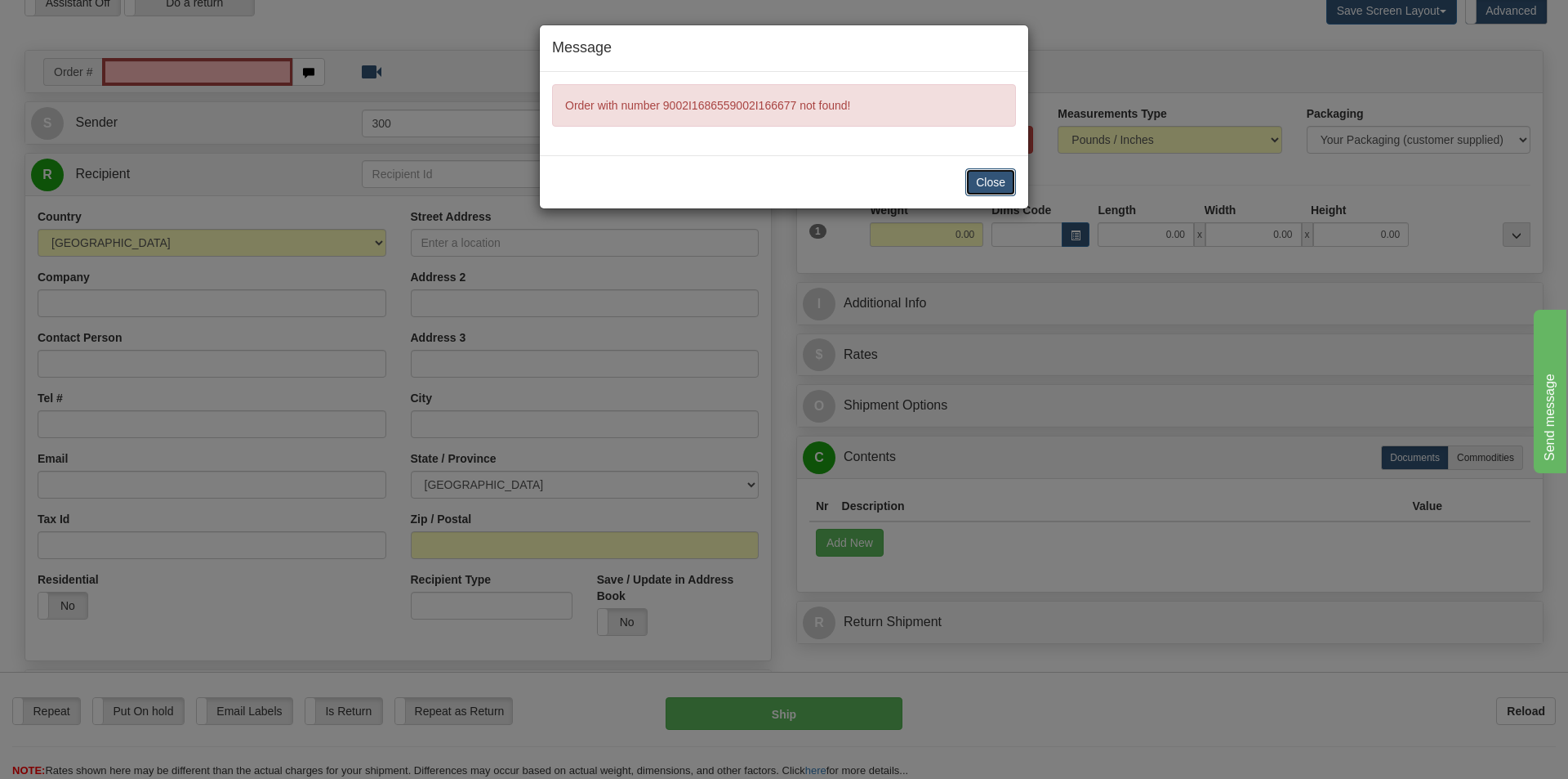
click at [970, 176] on button "Close" at bounding box center [991, 182] width 51 height 28
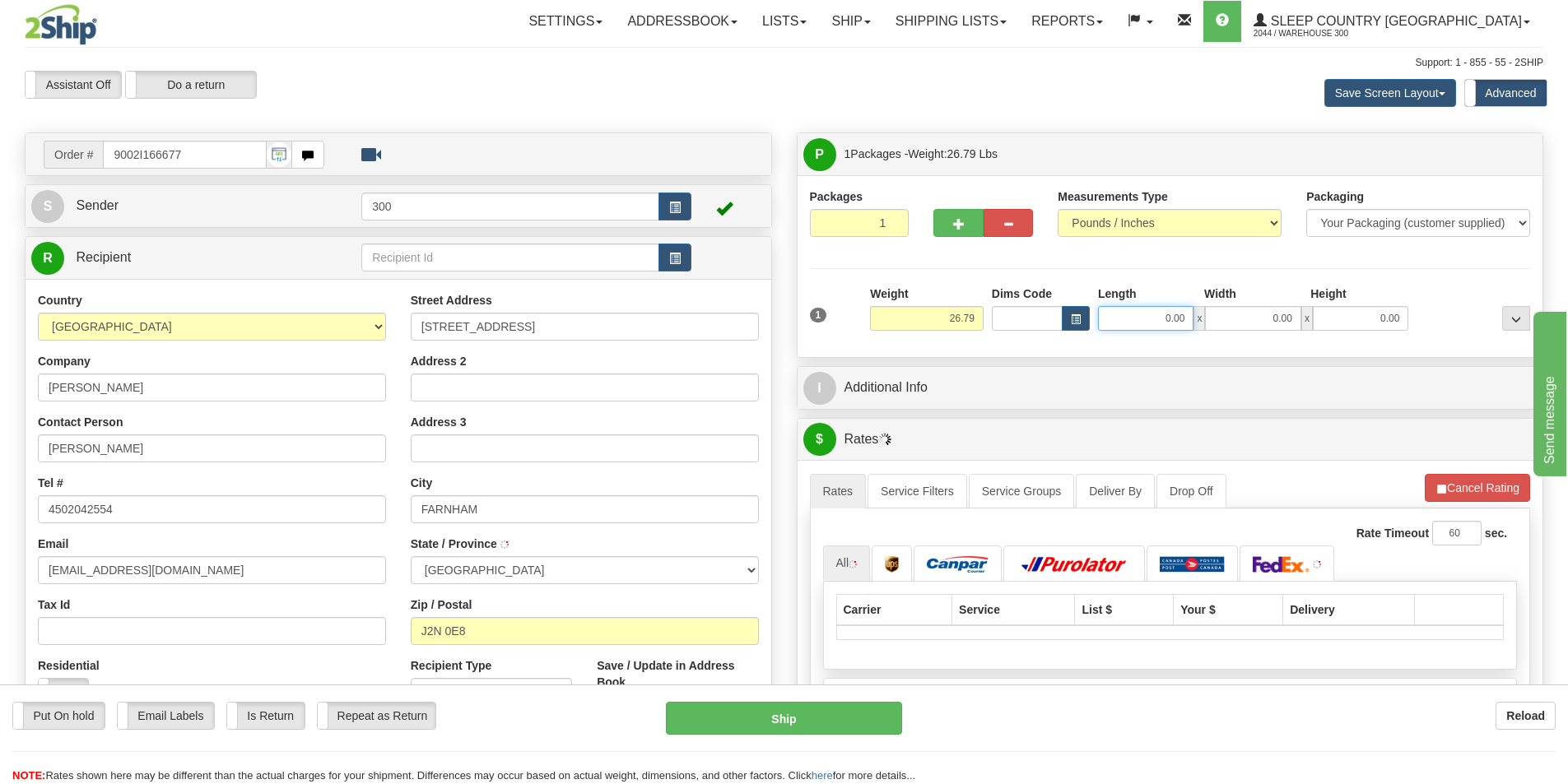
click at [1178, 311] on input "0.00" at bounding box center [1146, 317] width 96 height 25
type input "13.00"
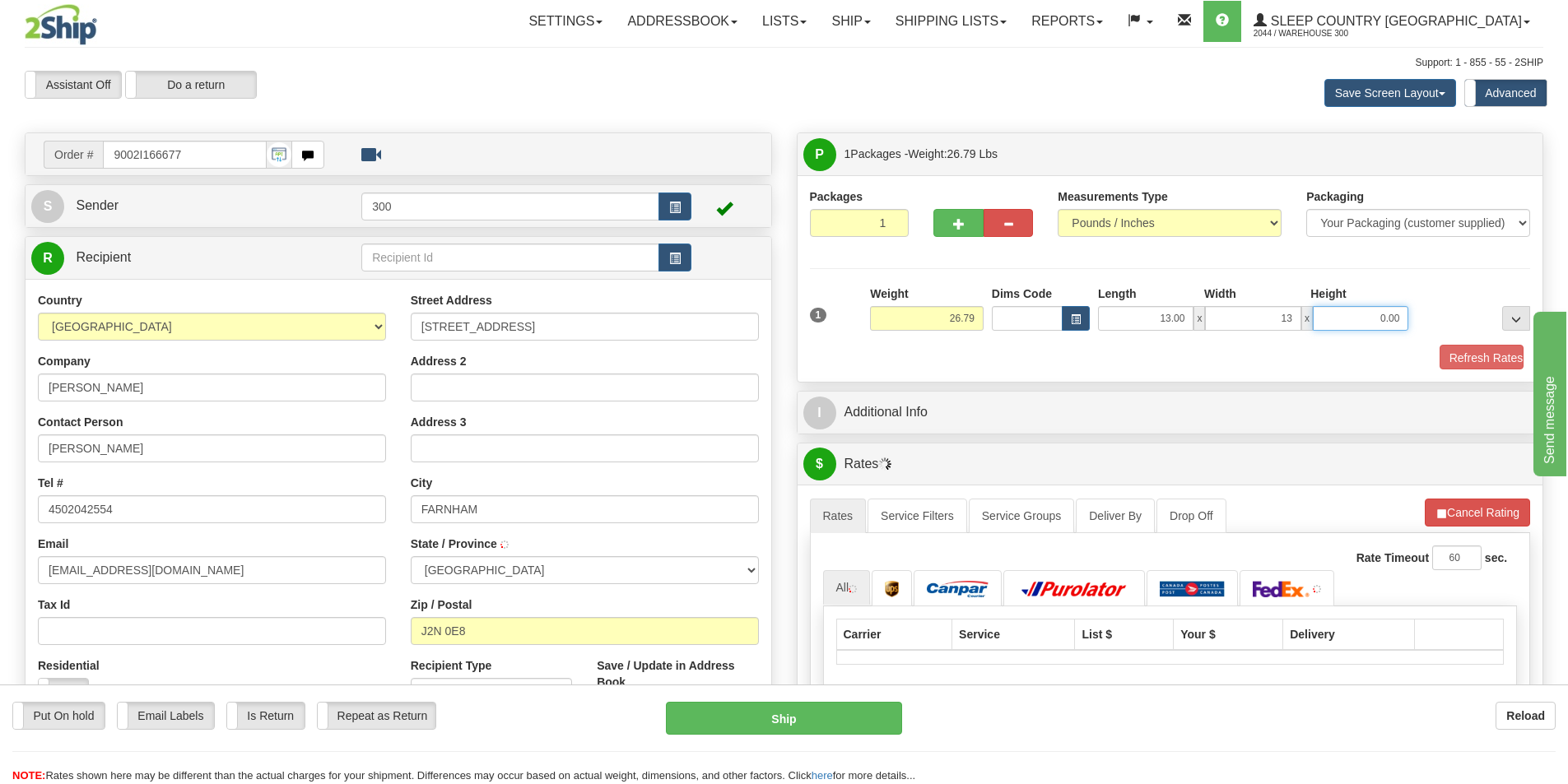
type input "13.00"
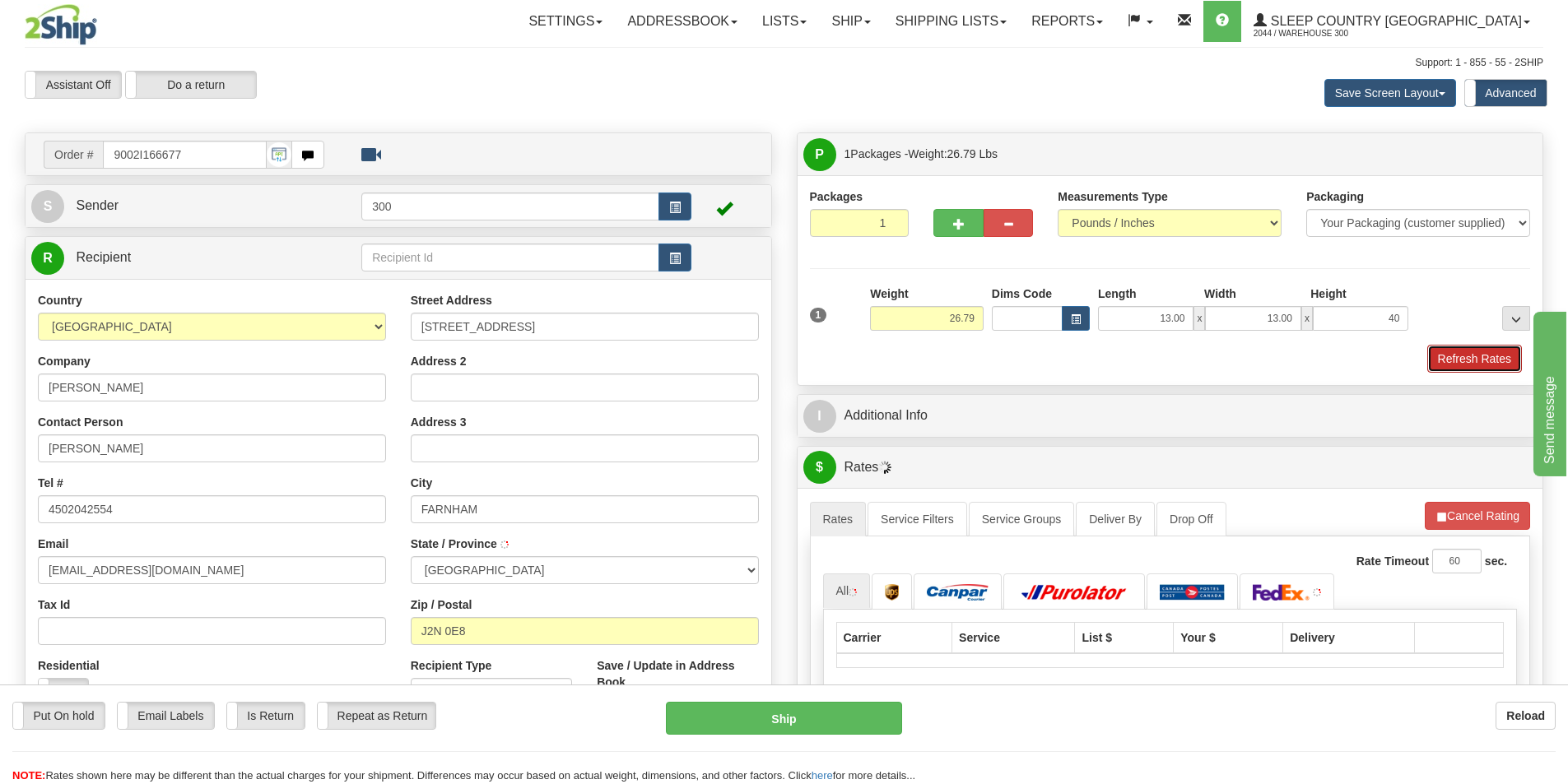
type input "40.00"
click at [1441, 362] on button "Refresh Rates" at bounding box center [1475, 359] width 95 height 28
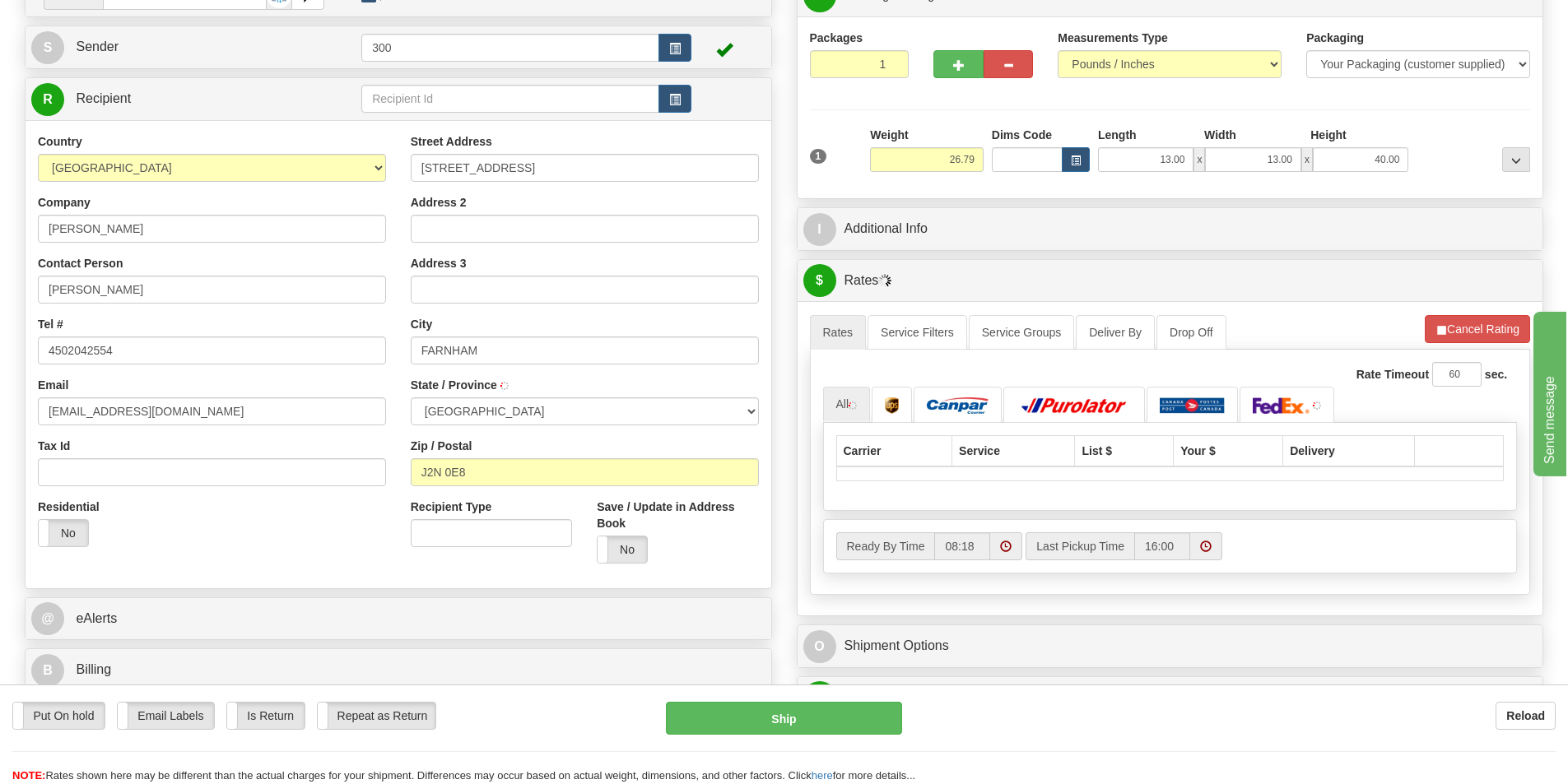
scroll to position [164, 0]
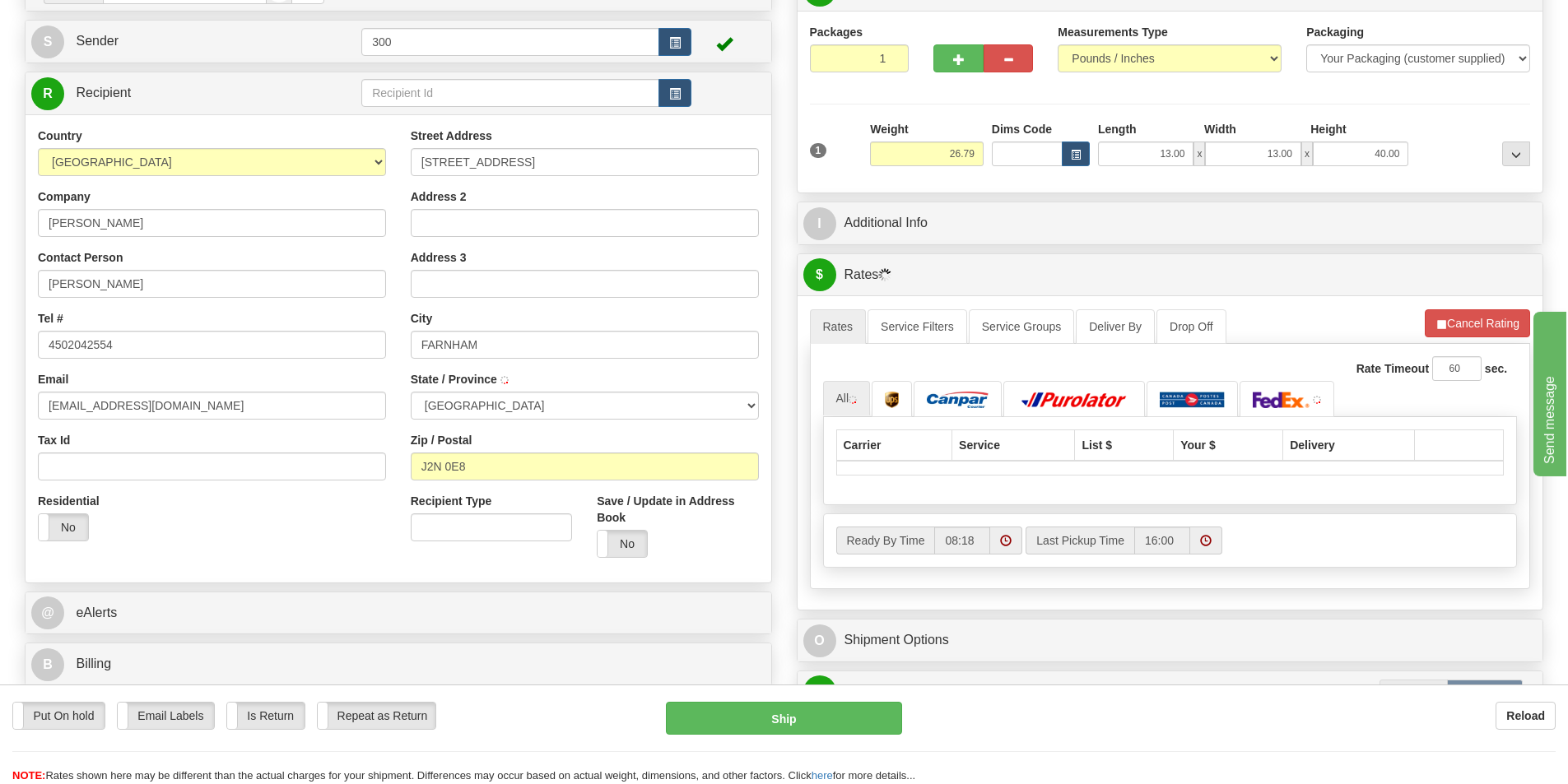
click at [1427, 323] on button "Refresh Rates" at bounding box center [1476, 323] width 106 height 28
